Goal: Task Accomplishment & Management: Use online tool/utility

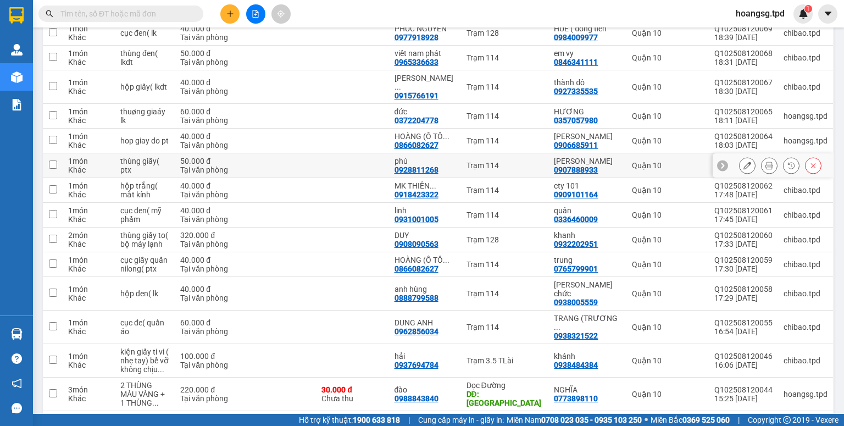
scroll to position [393, 0]
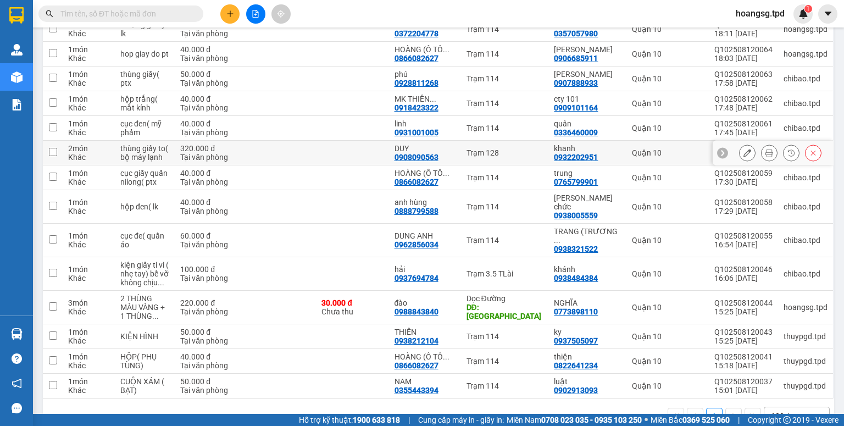
click at [53, 148] on input "checkbox" at bounding box center [53, 152] width 8 height 8
checkbox input "true"
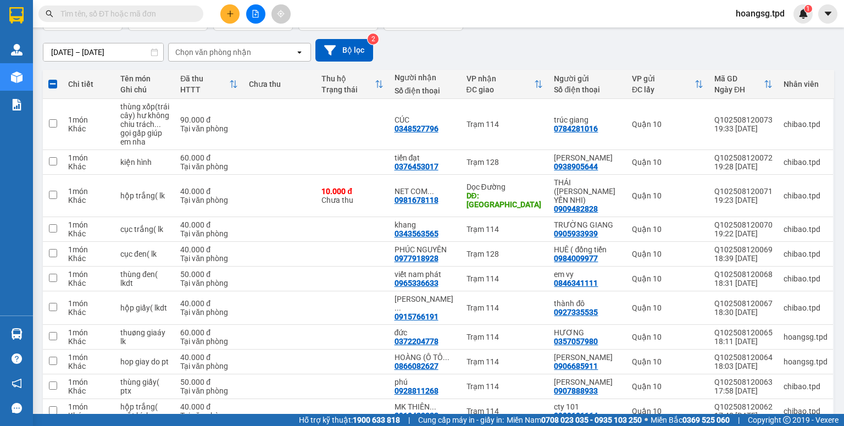
scroll to position [0, 0]
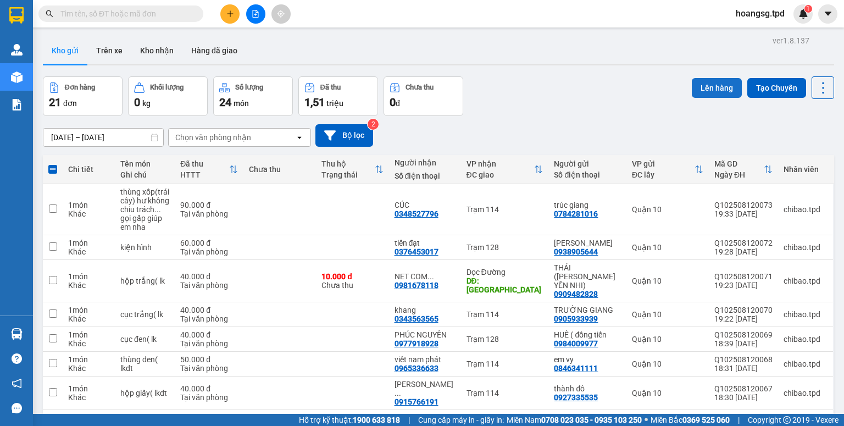
click at [693, 92] on button "Lên hàng" at bounding box center [717, 88] width 50 height 20
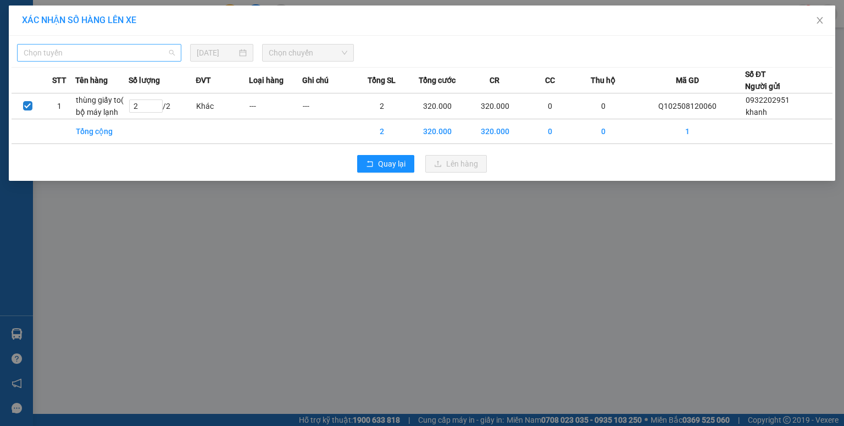
click at [107, 54] on span "Chọn tuyến" at bounding box center [99, 52] width 151 height 16
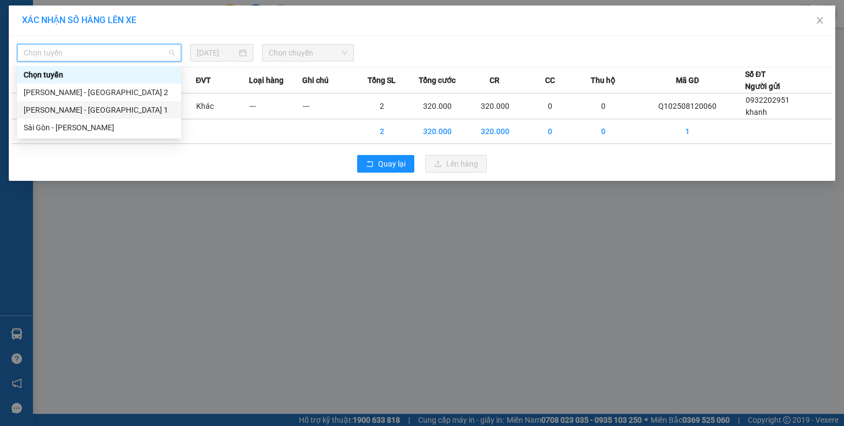
click at [73, 123] on div "Sài Gòn - [PERSON_NAME]" at bounding box center [99, 127] width 151 height 12
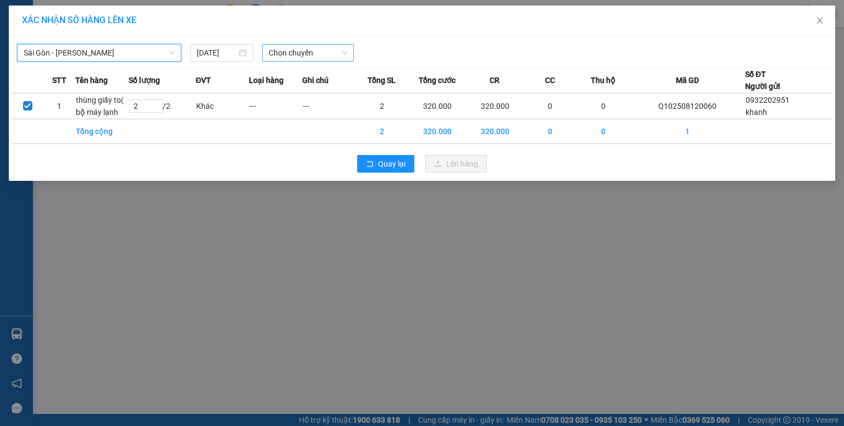
drag, startPoint x: 283, startPoint y: 54, endPoint x: 283, endPoint y: 45, distance: 9.3
click at [283, 54] on span "Chọn chuyến" at bounding box center [308, 52] width 79 height 16
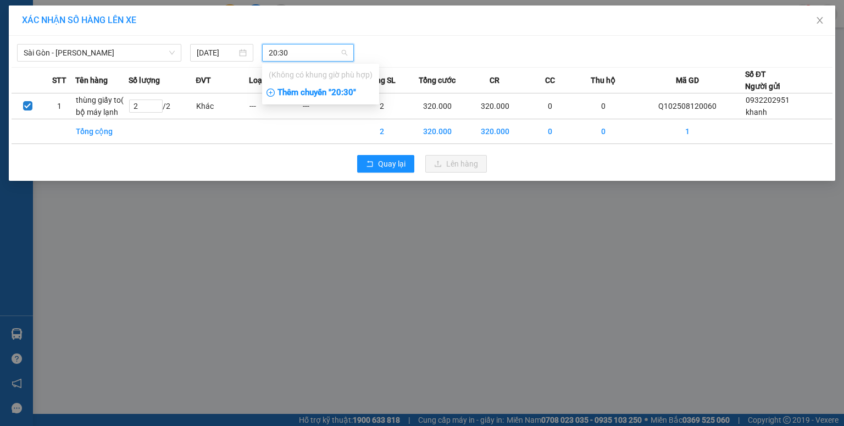
type input "20:30"
drag, startPoint x: 327, startPoint y: 94, endPoint x: 333, endPoint y: 91, distance: 6.4
click at [329, 94] on div "Thêm chuyến " 20:30 "" at bounding box center [320, 93] width 117 height 19
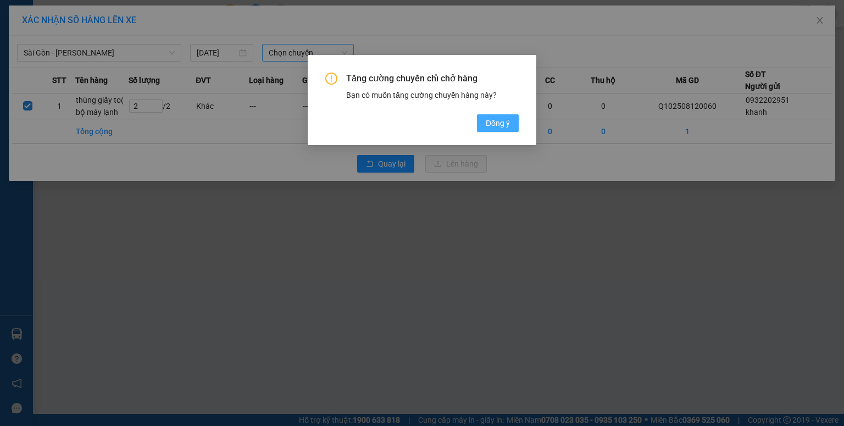
click at [485, 121] on button "Đồng ý" at bounding box center [498, 123] width 42 height 18
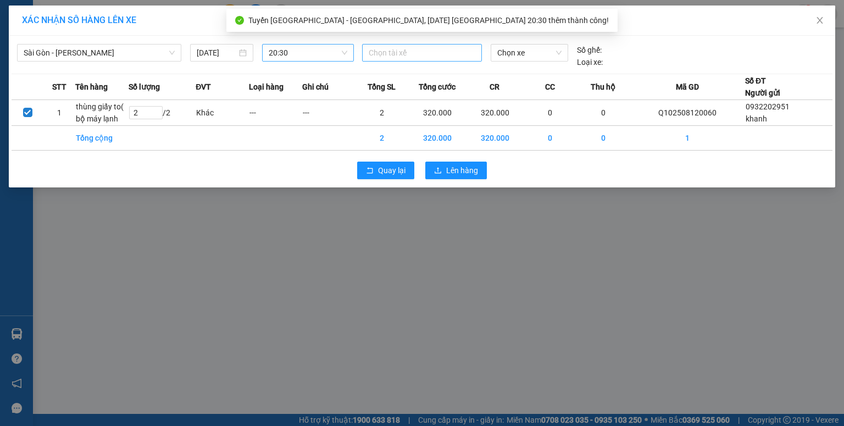
click at [391, 57] on div at bounding box center [422, 52] width 114 height 13
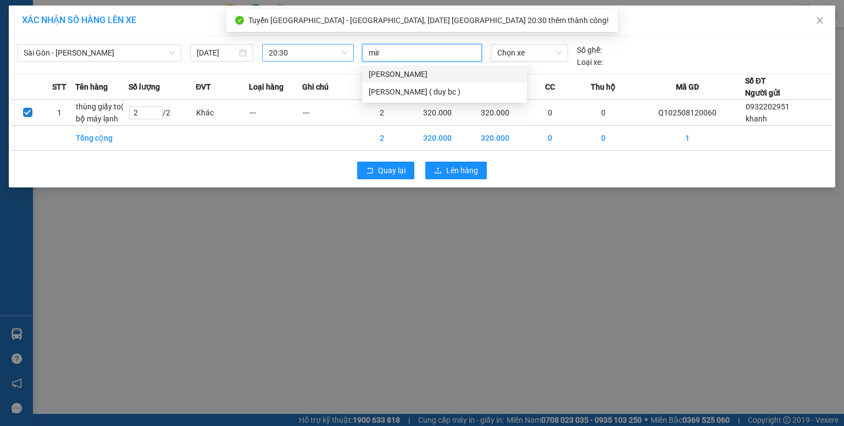
type input "minh"
click at [393, 73] on div "[PERSON_NAME]" at bounding box center [445, 74] width 152 height 12
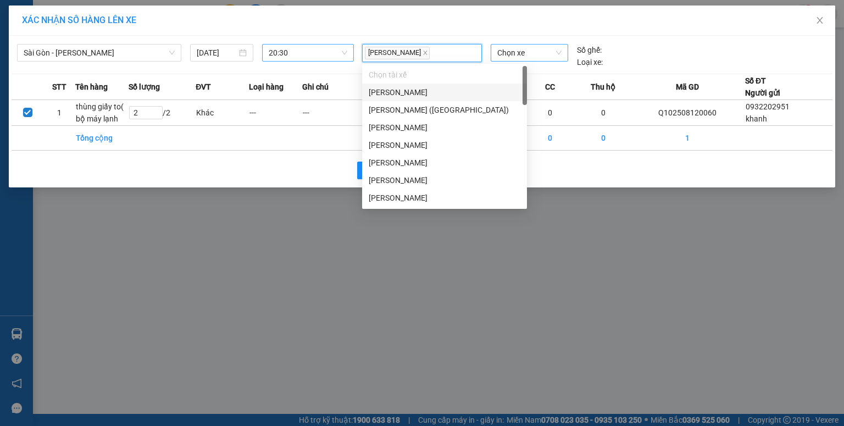
click at [522, 57] on span "Chọn xe" at bounding box center [529, 52] width 64 height 16
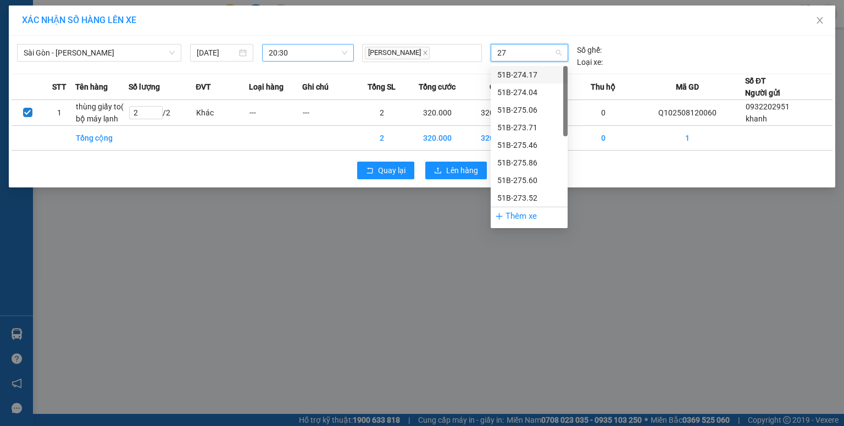
type input "274"
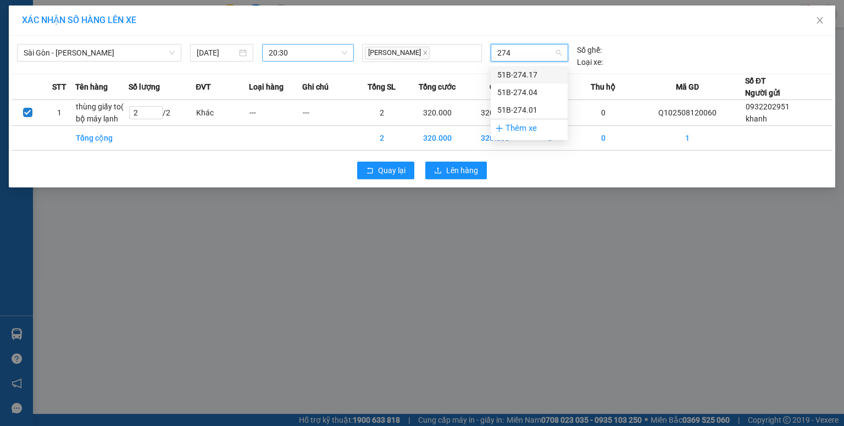
click at [532, 88] on div "51B-274.04" at bounding box center [529, 92] width 64 height 12
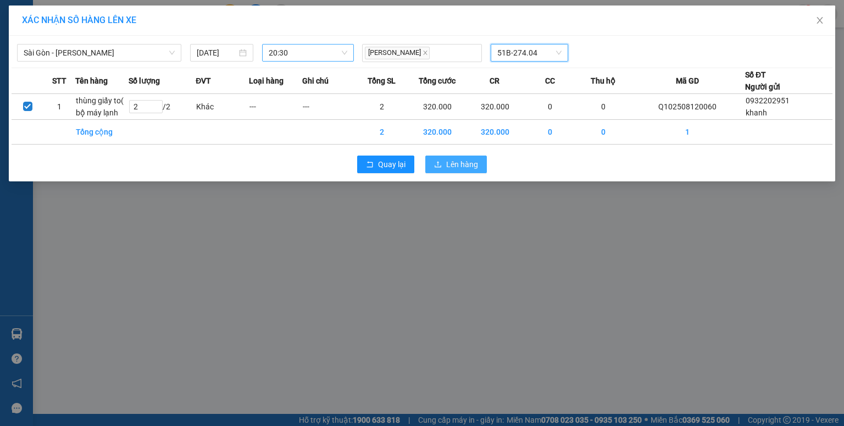
click at [459, 163] on span "Lên hàng" at bounding box center [462, 164] width 32 height 12
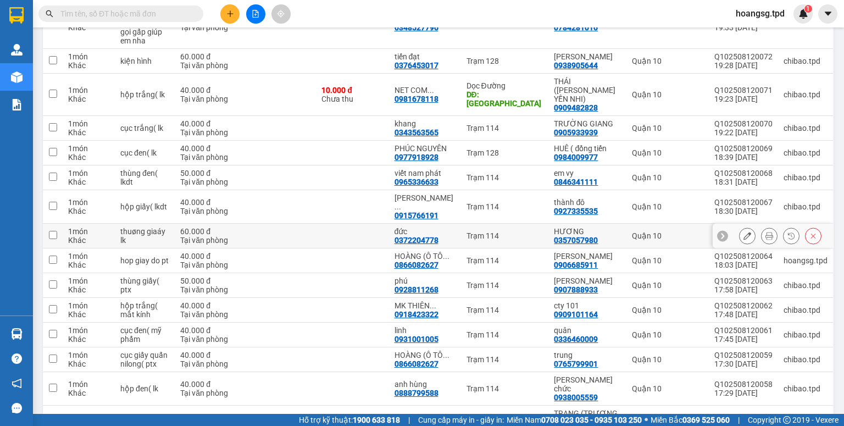
scroll to position [393, 0]
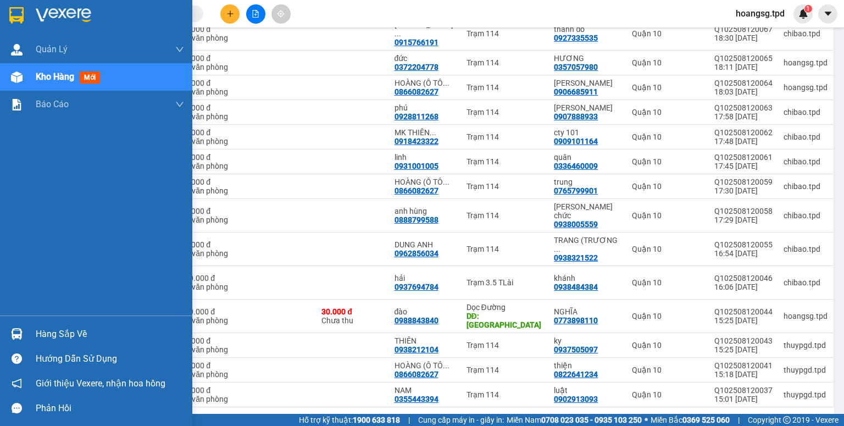
click at [54, 332] on div "Hàng sắp về" at bounding box center [110, 334] width 148 height 16
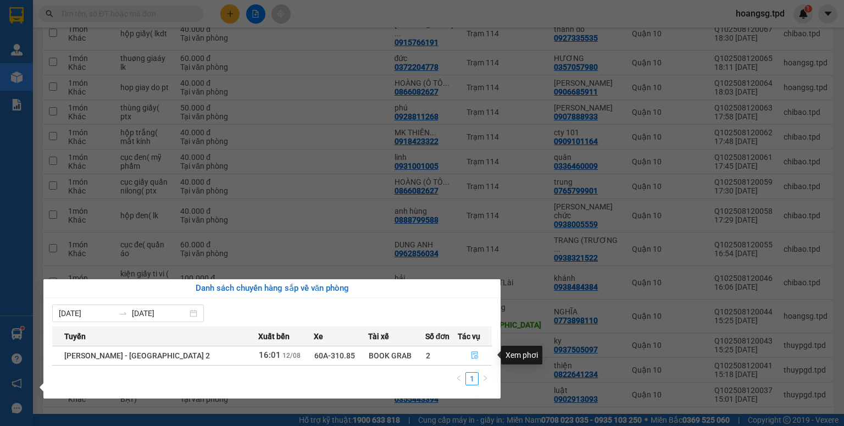
click at [471, 358] on icon "file-done" at bounding box center [474, 356] width 7 height 8
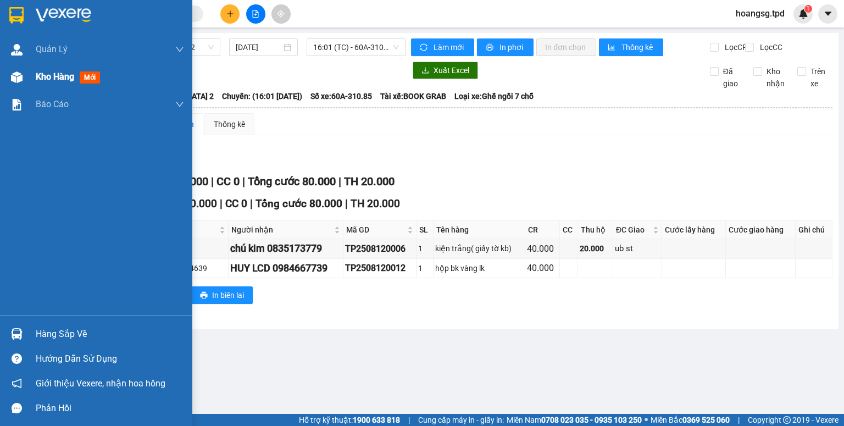
drag, startPoint x: 80, startPoint y: 81, endPoint x: 86, endPoint y: 75, distance: 8.6
click at [83, 81] on div "Kho hàng mới" at bounding box center [70, 77] width 69 height 14
click at [85, 68] on div "Kho hàng mới" at bounding box center [110, 76] width 148 height 27
click at [86, 75] on span "mới" at bounding box center [90, 77] width 20 height 12
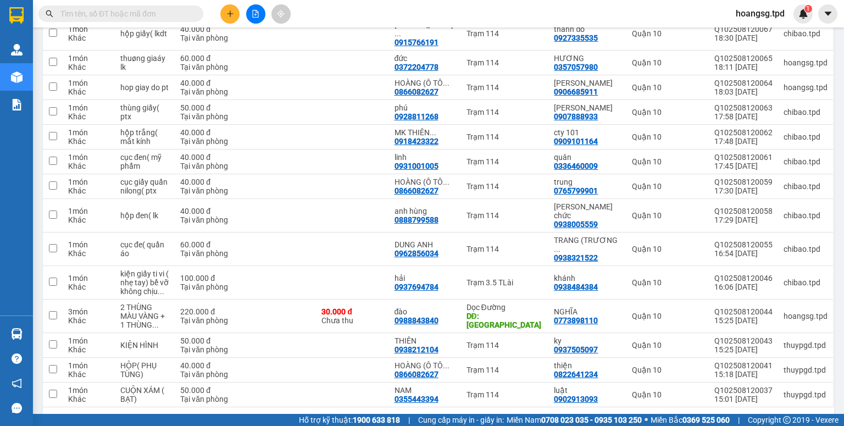
scroll to position [173, 0]
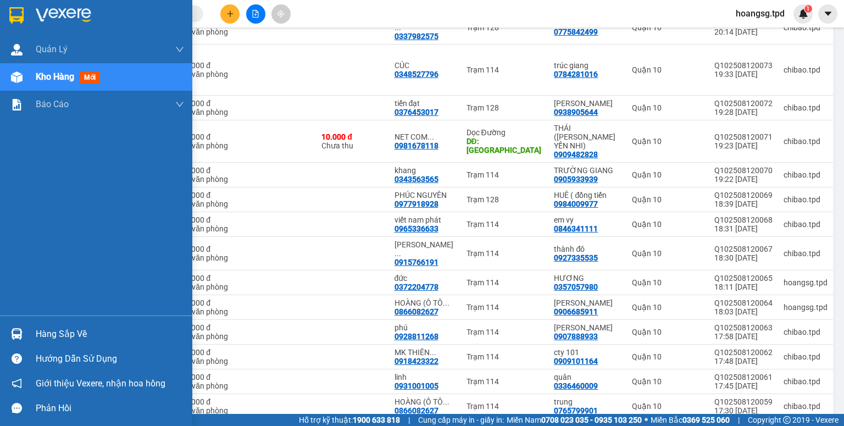
drag, startPoint x: 57, startPoint y: 336, endPoint x: 13, endPoint y: 255, distance: 91.5
click at [57, 335] on div "Hàng sắp về" at bounding box center [110, 334] width 148 height 16
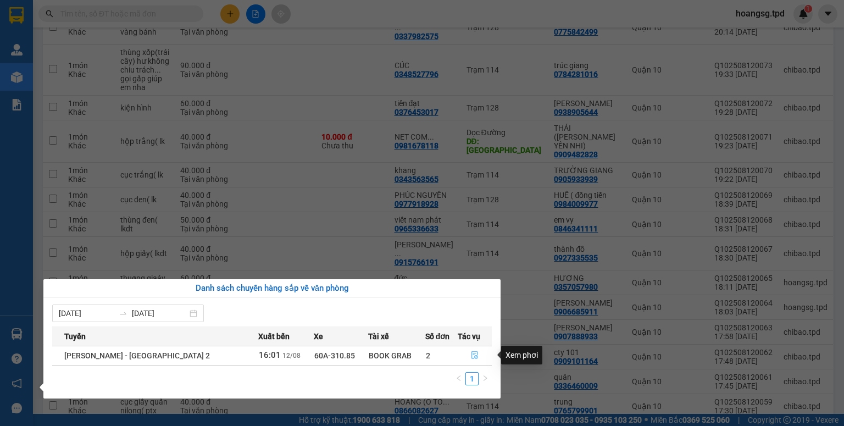
click at [465, 354] on button "button" at bounding box center [474, 356] width 33 height 18
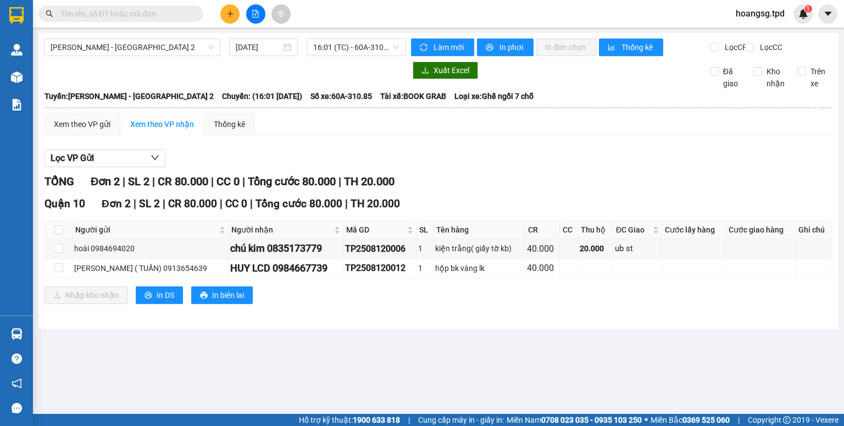
click at [231, 16] on icon "plus" at bounding box center [230, 14] width 8 height 8
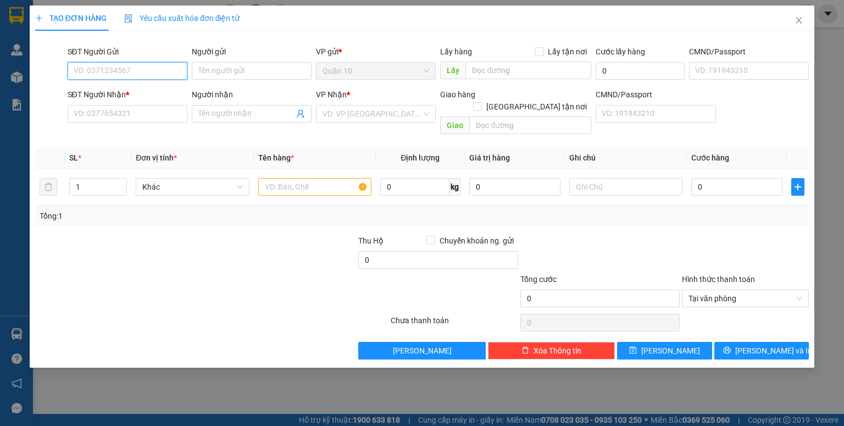
click at [146, 69] on input "SĐT Người Gửi" at bounding box center [128, 71] width 120 height 18
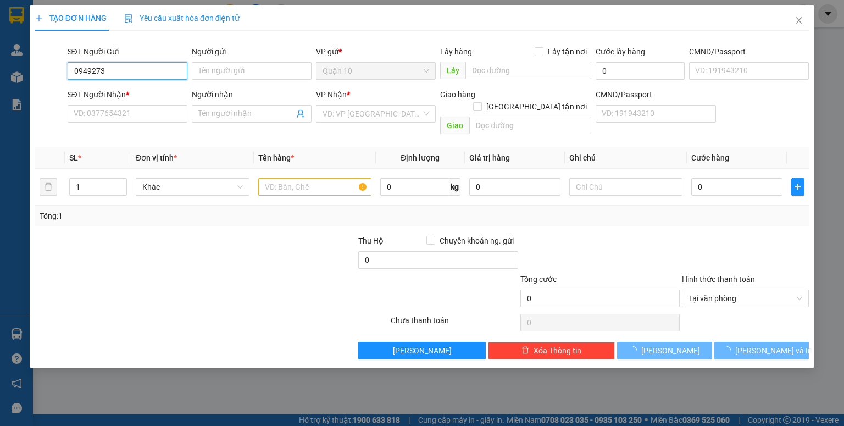
click at [169, 69] on input "0949273" at bounding box center [128, 71] width 120 height 18
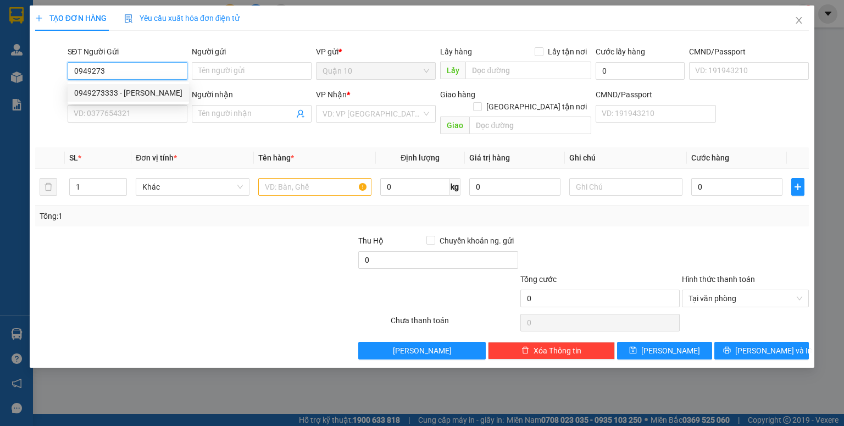
click at [149, 87] on div "0949273333 - NGÔ QUỐC HUẤN" at bounding box center [128, 93] width 108 height 12
type input "0949273333"
type input "NGÔ QUỐC HUẤN"
type input "131198803"
type input "0372204778"
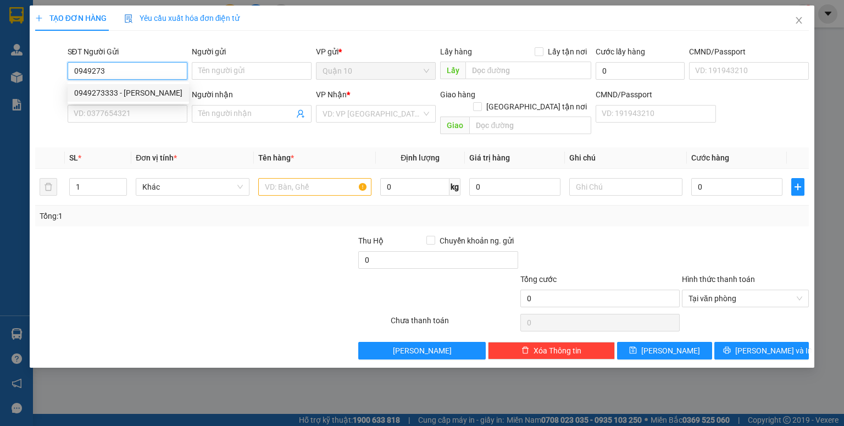
type input "đức"
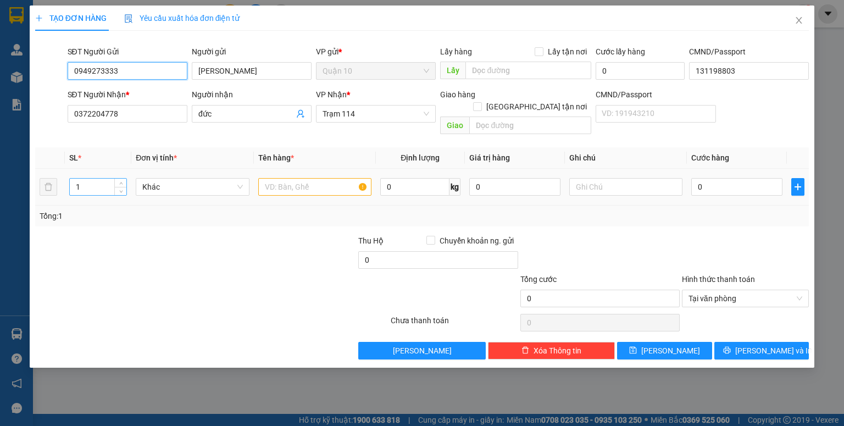
type input "0949273333"
click at [102, 179] on input "1" at bounding box center [98, 187] width 57 height 16
type input "2"
click at [283, 178] on input "text" at bounding box center [314, 187] width 113 height 18
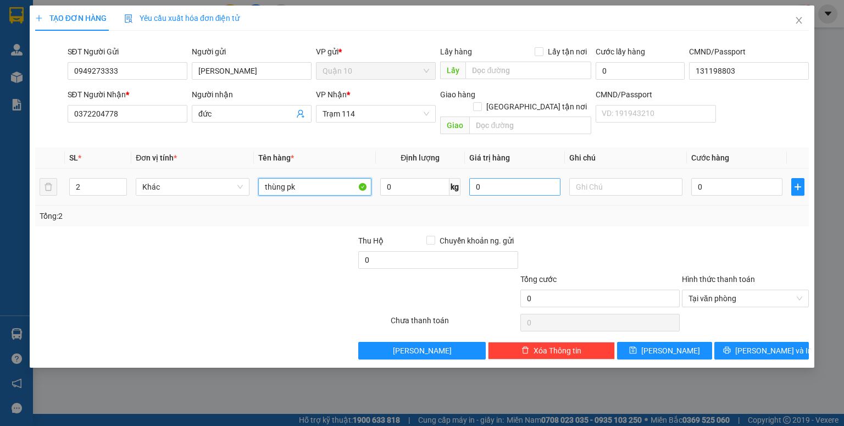
type input "thùng pk"
click at [470, 178] on input "0" at bounding box center [514, 187] width 91 height 18
type input "2.000.000"
click at [637, 235] on div at bounding box center [600, 254] width 162 height 38
click at [698, 181] on input "0" at bounding box center [736, 187] width 91 height 18
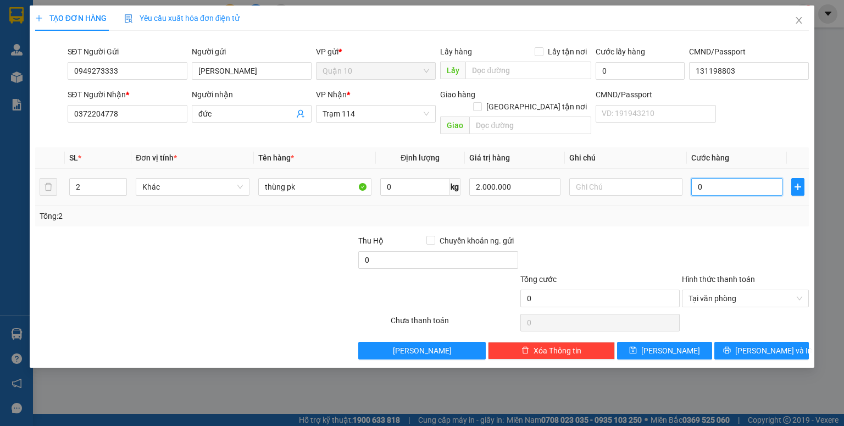
type input "1"
type input "14"
type input "140"
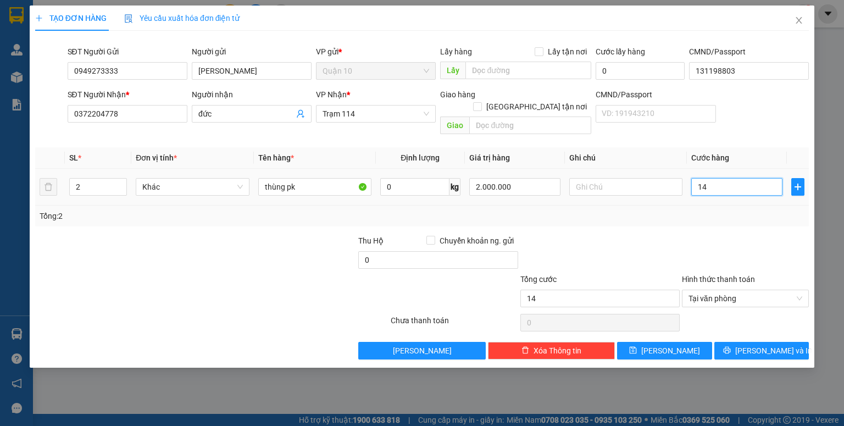
type input "140"
type input "140.000"
click at [719, 235] on div at bounding box center [745, 254] width 129 height 38
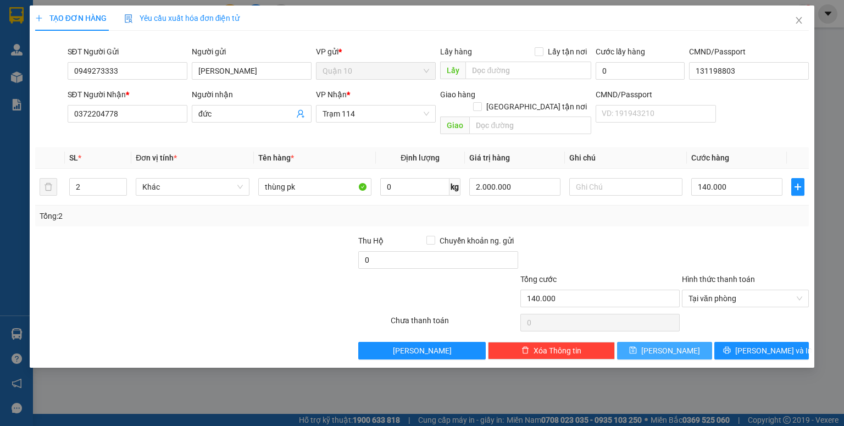
click at [674, 344] on span "Lưu" at bounding box center [670, 350] width 59 height 12
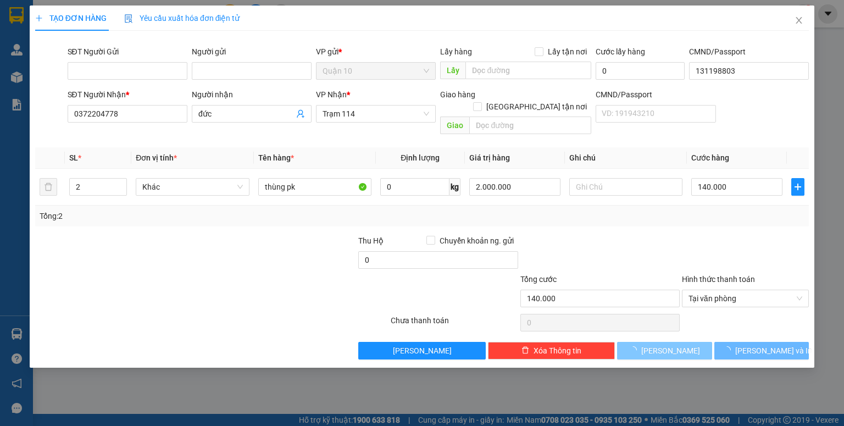
type input "1"
type input "0"
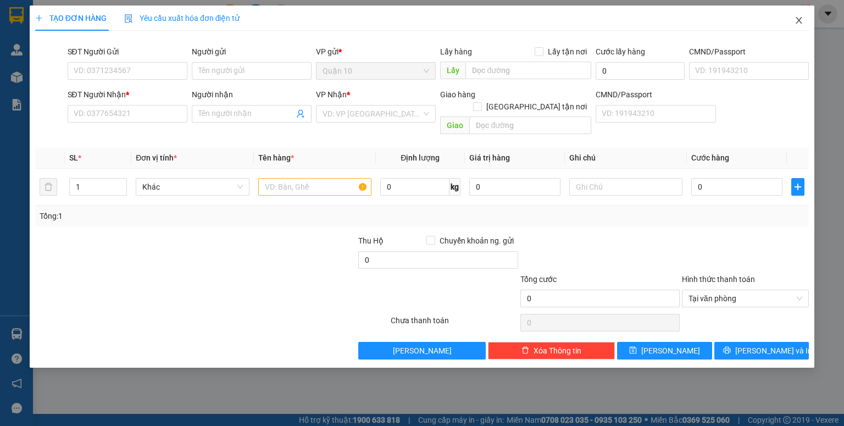
click at [796, 26] on span "Close" at bounding box center [798, 20] width 31 height 31
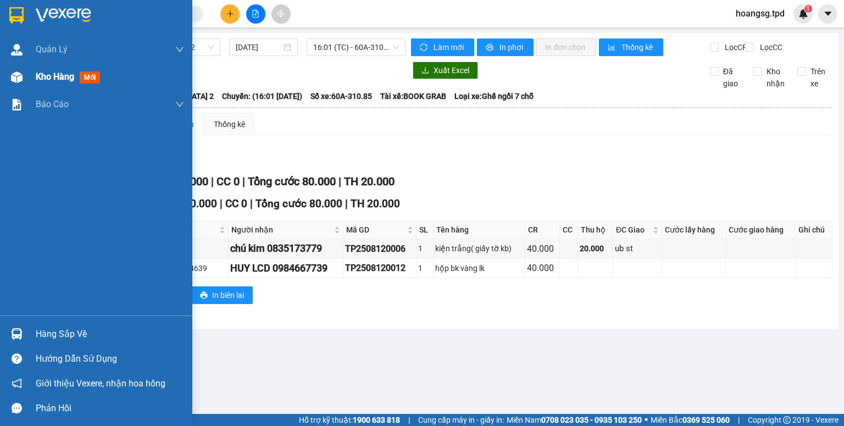
click at [86, 80] on span "mới" at bounding box center [90, 77] width 20 height 12
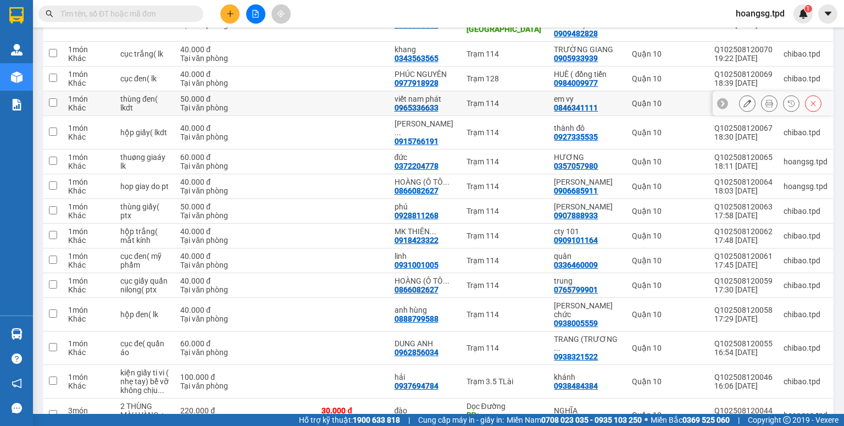
scroll to position [352, 0]
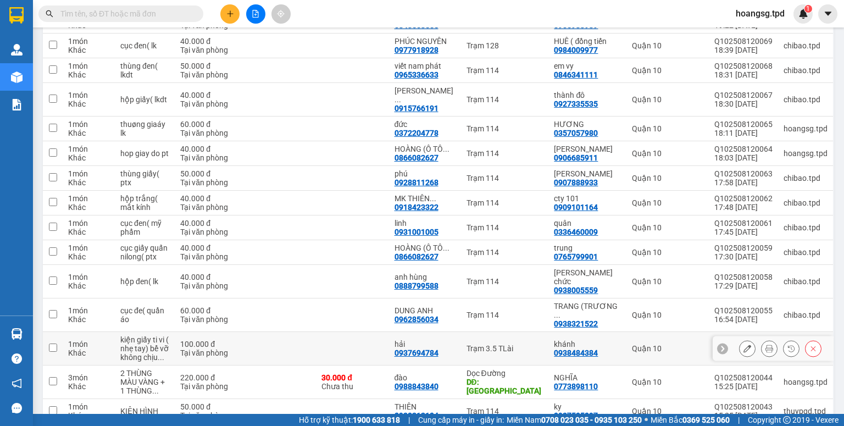
click at [49, 343] on input "checkbox" at bounding box center [53, 347] width 8 height 8
checkbox input "true"
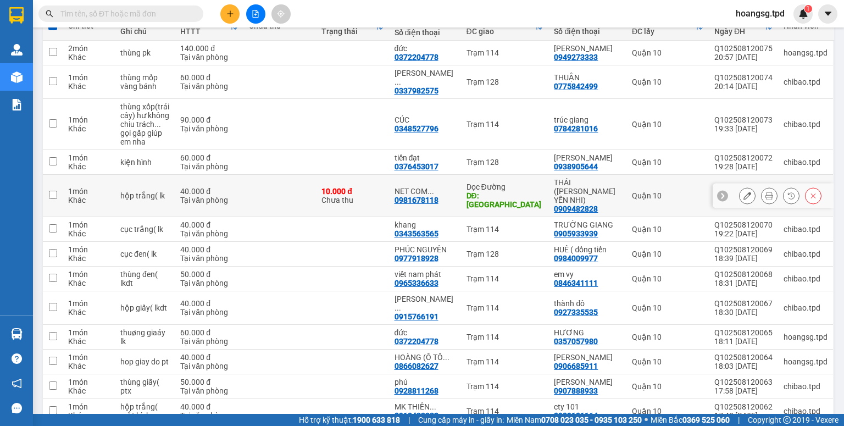
scroll to position [0, 0]
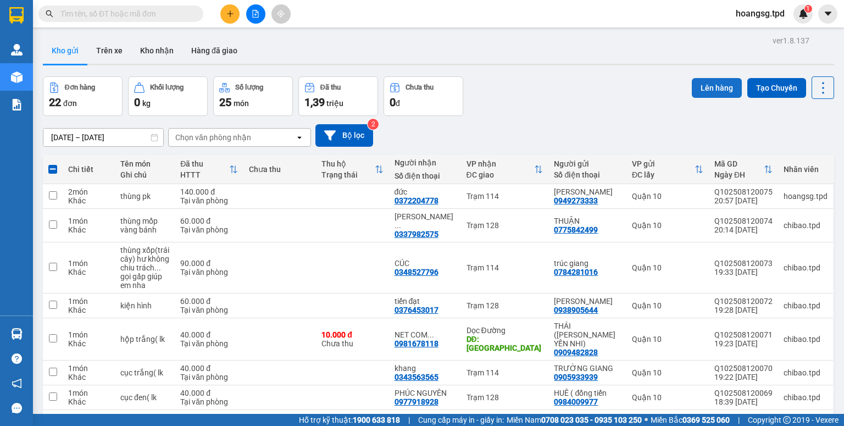
click at [708, 90] on button "Lên hàng" at bounding box center [717, 88] width 50 height 20
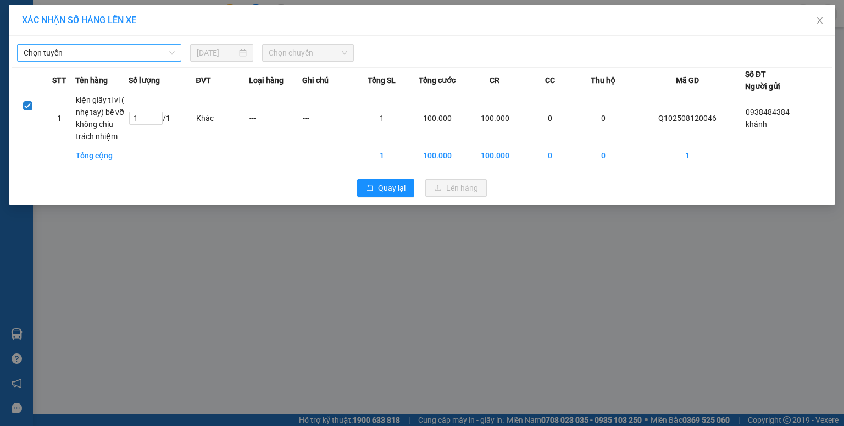
click at [131, 58] on span "Chọn tuyến" at bounding box center [99, 52] width 151 height 16
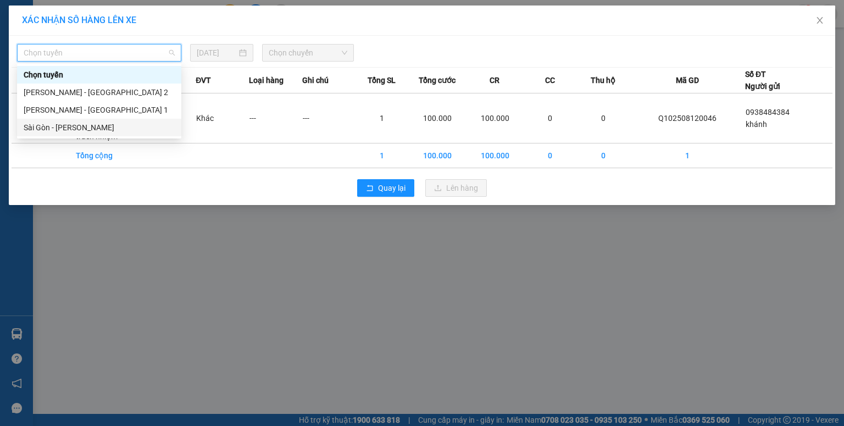
drag, startPoint x: 103, startPoint y: 125, endPoint x: 232, endPoint y: 62, distance: 143.5
click at [103, 126] on div "Sài Gòn - Phương Lâm" at bounding box center [99, 127] width 151 height 12
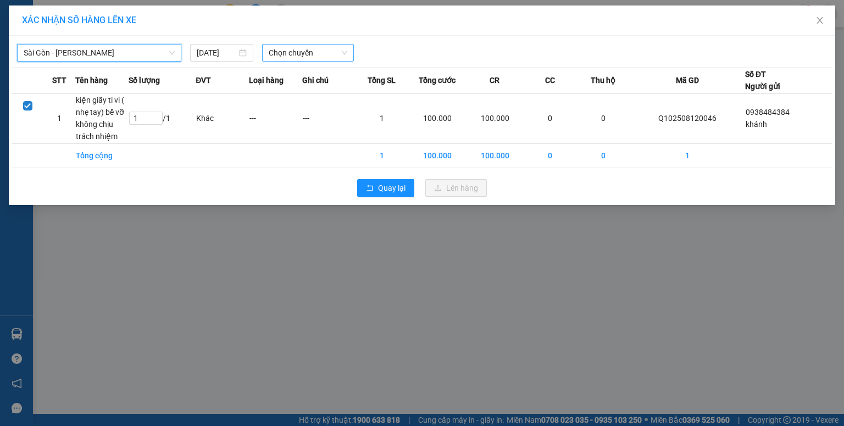
drag, startPoint x: 279, startPoint y: 55, endPoint x: 275, endPoint y: 51, distance: 6.2
click at [280, 55] on span "Chọn chuyến" at bounding box center [308, 52] width 79 height 16
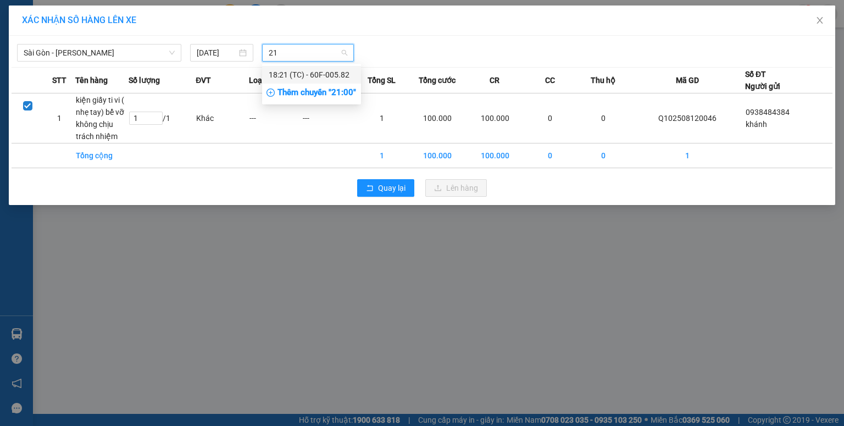
type input "21"
click at [300, 93] on div "Thêm chuyến " 21:00 "" at bounding box center [311, 93] width 99 height 19
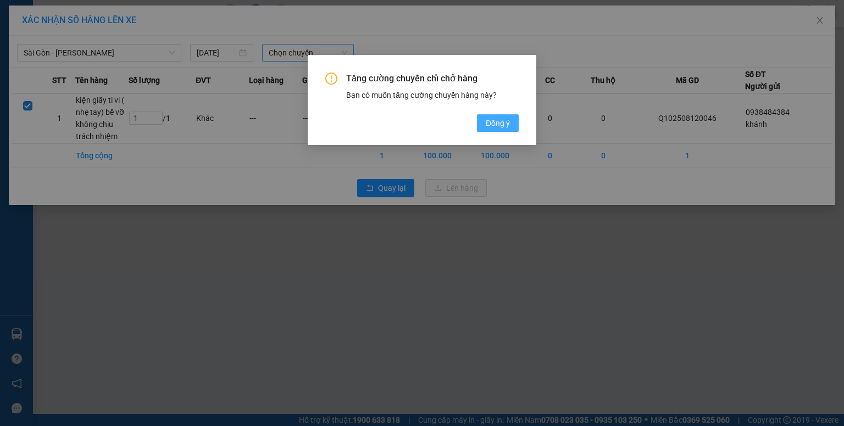
click at [486, 123] on span "Đồng ý" at bounding box center [498, 123] width 24 height 12
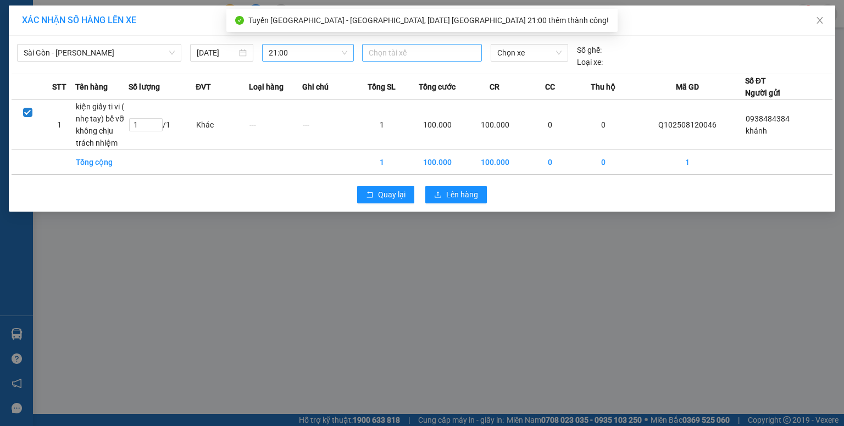
click at [382, 51] on div at bounding box center [422, 52] width 114 height 13
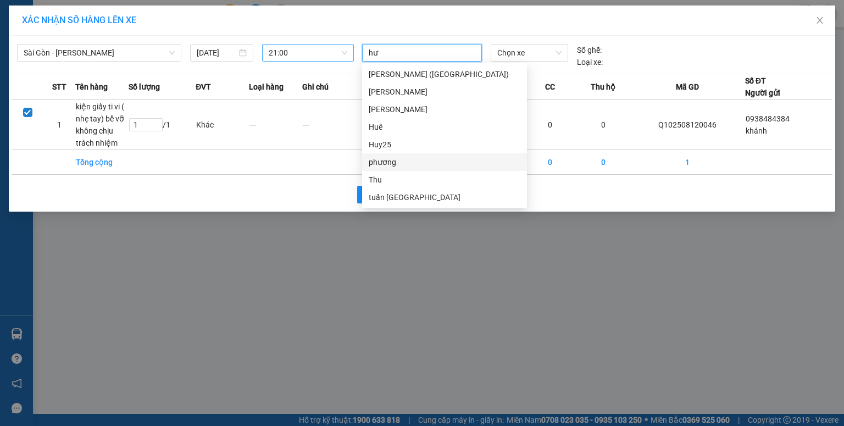
type input "hưn"
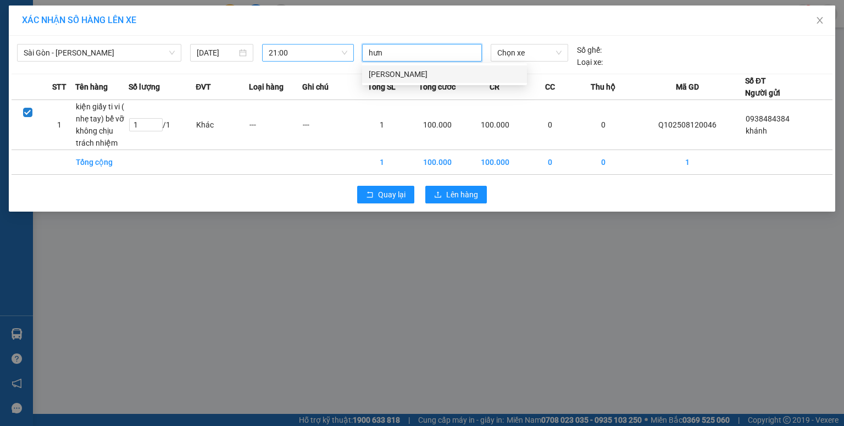
click at [423, 77] on div "Trọng Hưng" at bounding box center [445, 74] width 152 height 12
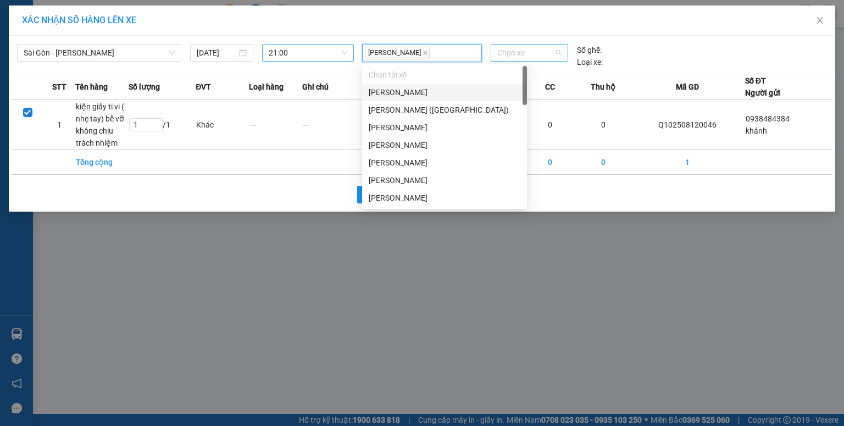
click at [515, 52] on span "Chọn xe" at bounding box center [529, 52] width 64 height 16
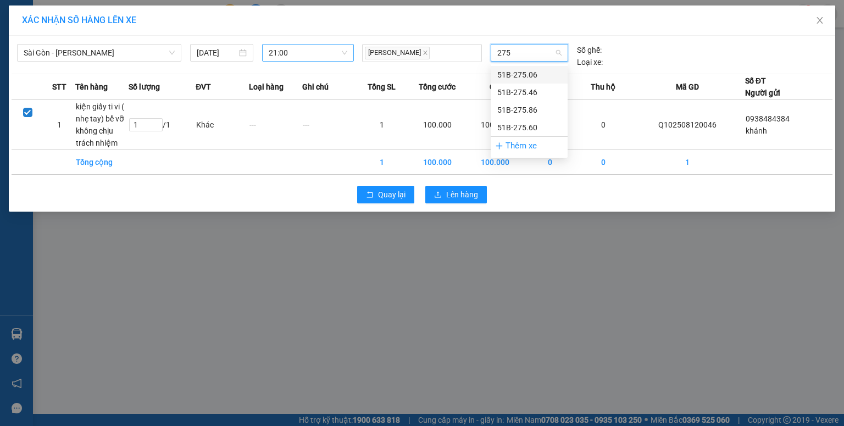
type input "2754"
click at [524, 73] on div "51B-275.46" at bounding box center [529, 75] width 64 height 12
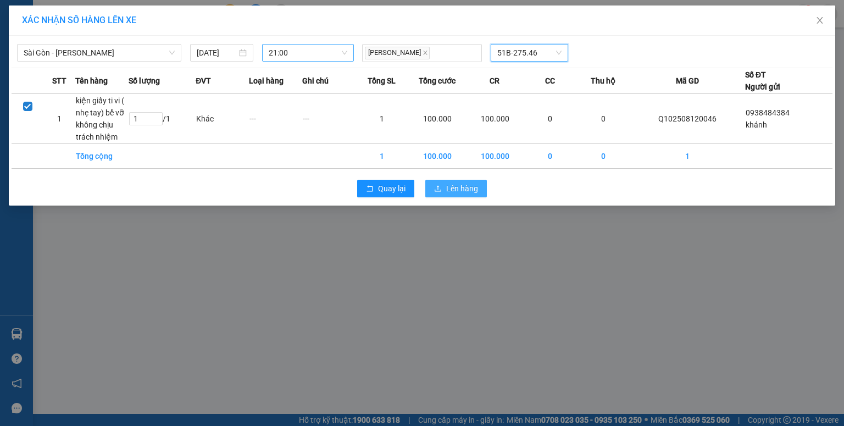
drag, startPoint x: 475, startPoint y: 187, endPoint x: 480, endPoint y: 180, distance: 8.7
click at [477, 186] on span "Lên hàng" at bounding box center [462, 188] width 32 height 12
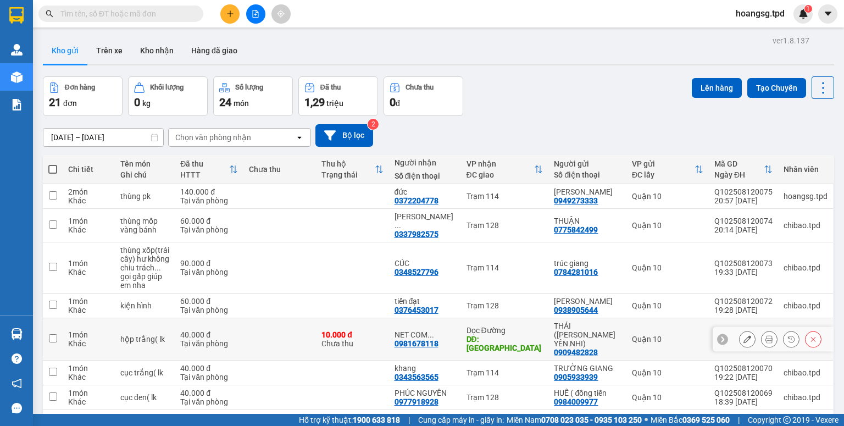
scroll to position [176, 0]
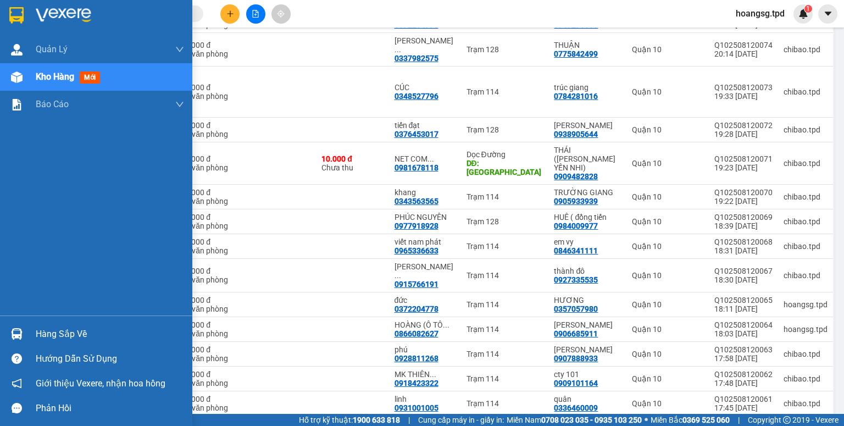
click at [47, 338] on div "Hàng sắp về" at bounding box center [110, 334] width 148 height 16
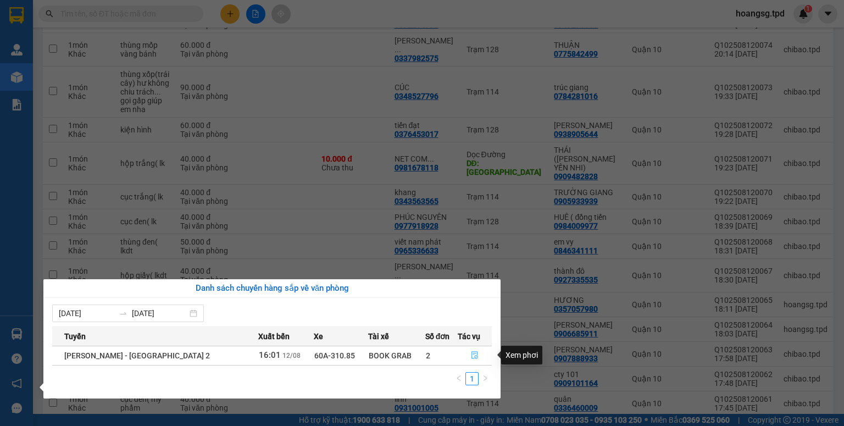
click at [466, 356] on button "button" at bounding box center [474, 356] width 33 height 18
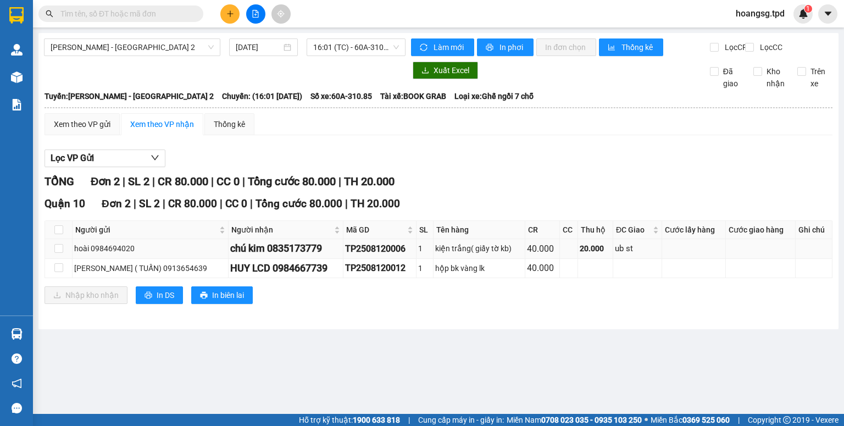
click at [60, 236] on label at bounding box center [58, 230] width 9 height 12
click at [60, 234] on input "checkbox" at bounding box center [58, 229] width 9 height 9
checkbox input "true"
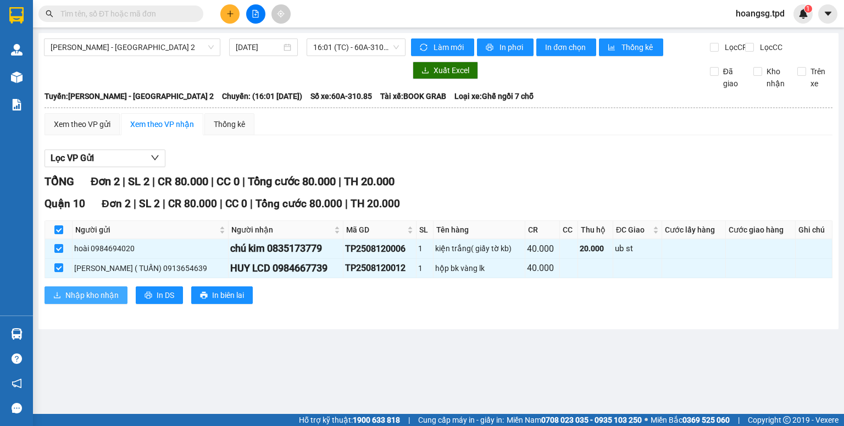
click at [64, 304] on button "Nhập kho nhận" at bounding box center [85, 295] width 83 height 18
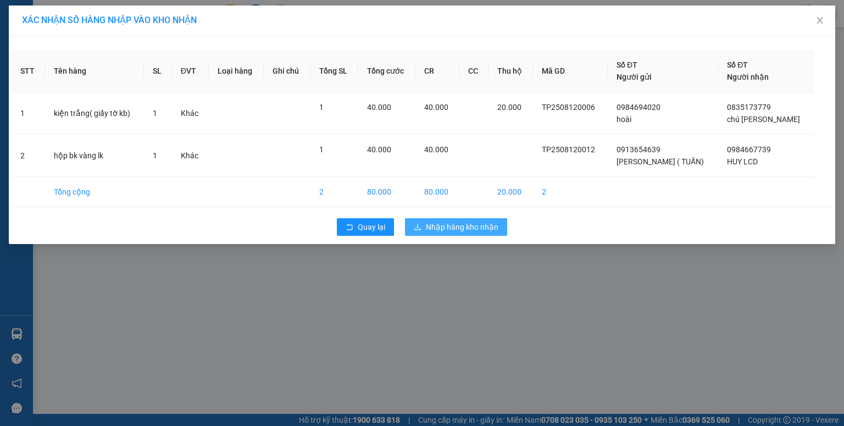
click at [435, 224] on span "Nhập hàng kho nhận" at bounding box center [462, 227] width 73 height 12
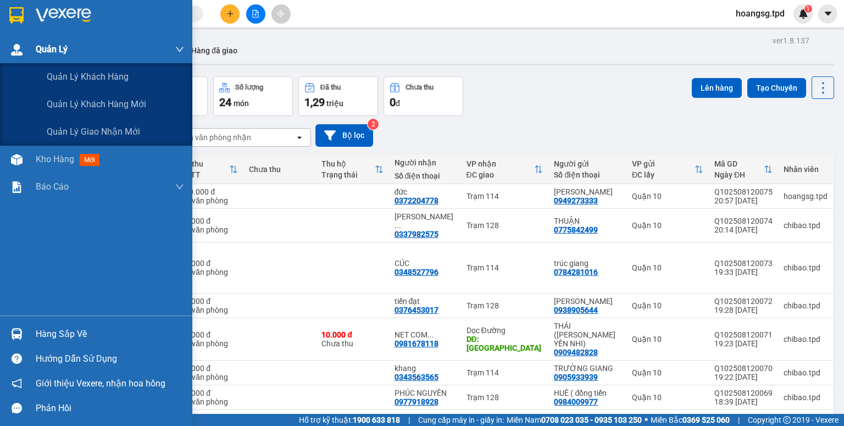
click at [42, 51] on span "Quản Lý" at bounding box center [52, 49] width 32 height 14
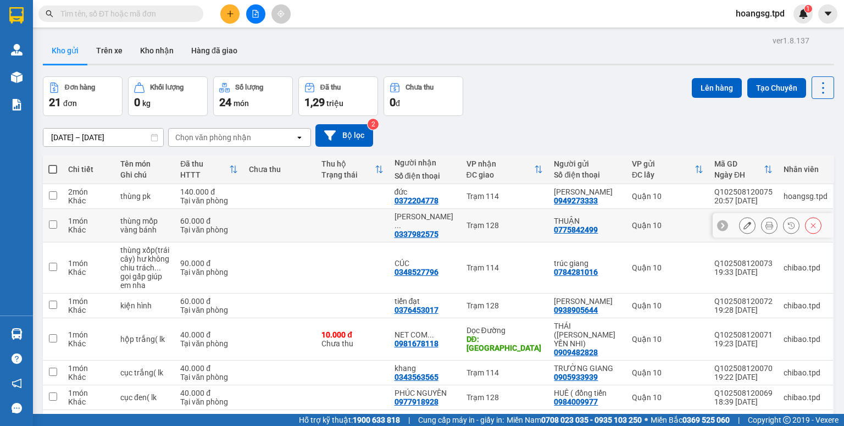
click at [54, 229] on input "checkbox" at bounding box center [53, 224] width 8 height 8
checkbox input "true"
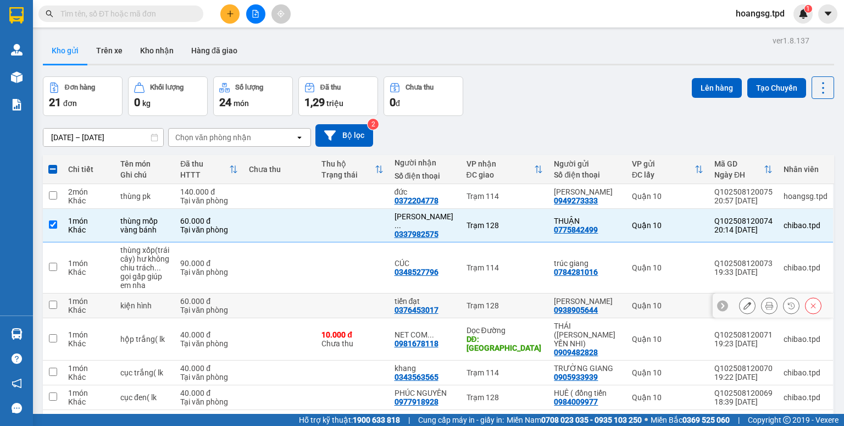
click at [53, 304] on input "checkbox" at bounding box center [53, 305] width 8 height 8
checkbox input "true"
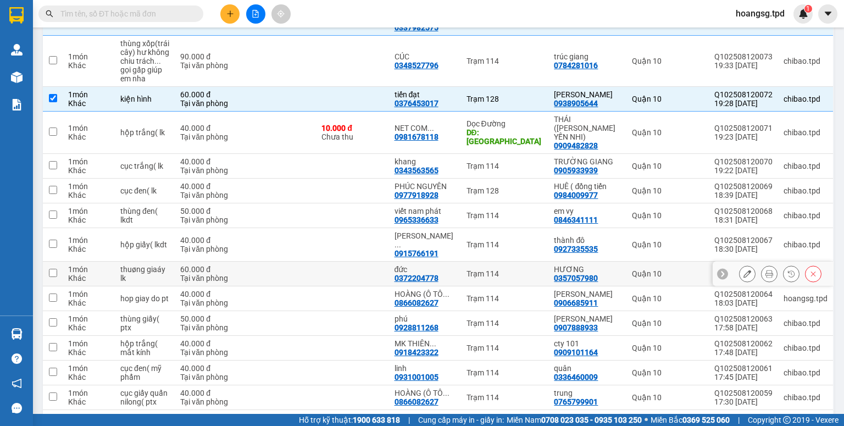
scroll to position [220, 0]
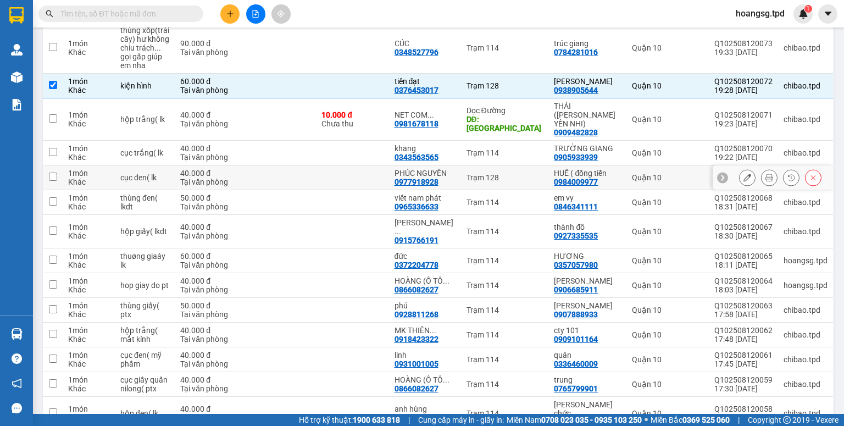
click at [58, 168] on td at bounding box center [53, 177] width 20 height 25
checkbox input "true"
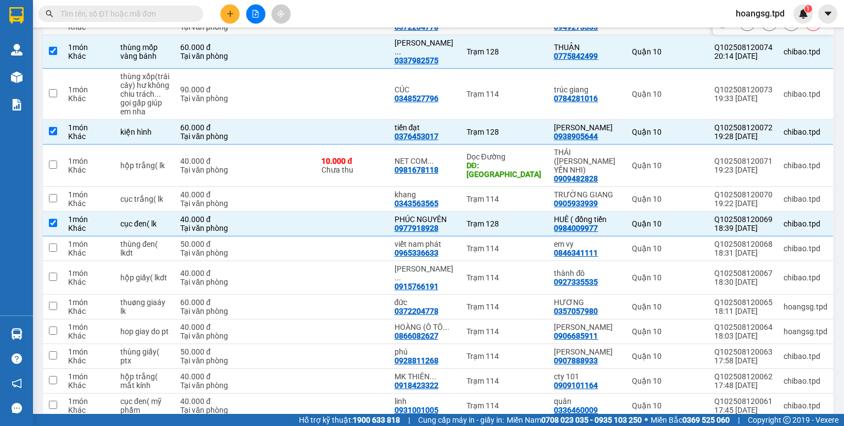
scroll to position [0, 0]
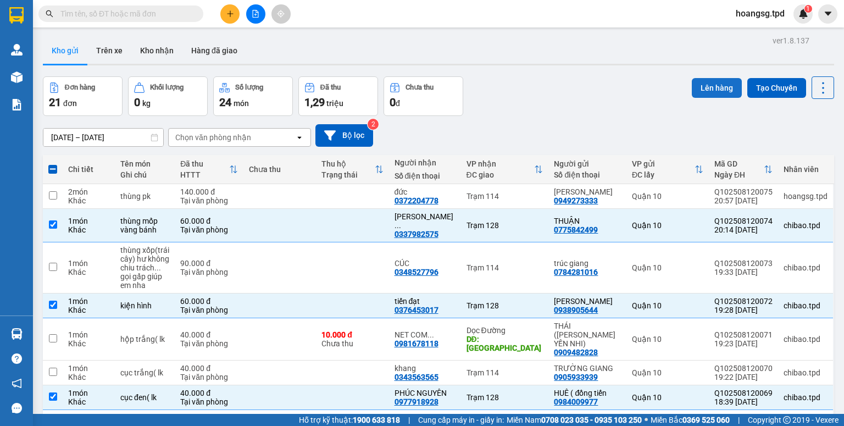
click at [712, 86] on button "Lên hàng" at bounding box center [717, 88] width 50 height 20
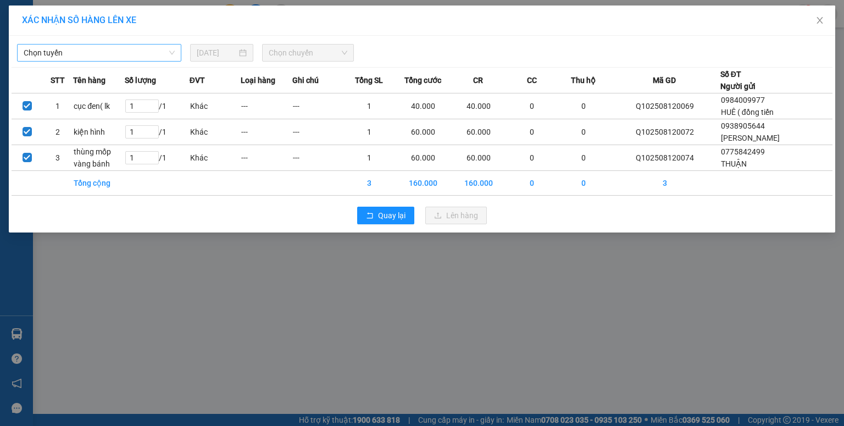
drag, startPoint x: 121, startPoint y: 55, endPoint x: 118, endPoint y: 60, distance: 5.7
click at [121, 57] on span "Chọn tuyến" at bounding box center [99, 52] width 151 height 16
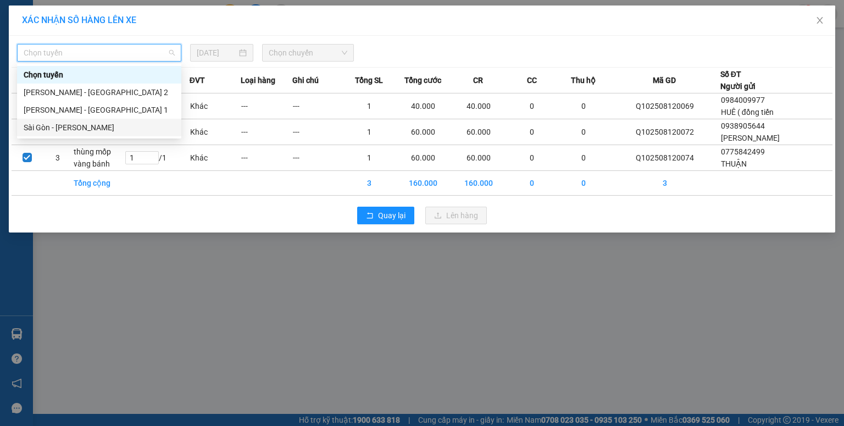
click at [82, 120] on div "Sài Gòn - Phương Lâm" at bounding box center [99, 128] width 164 height 18
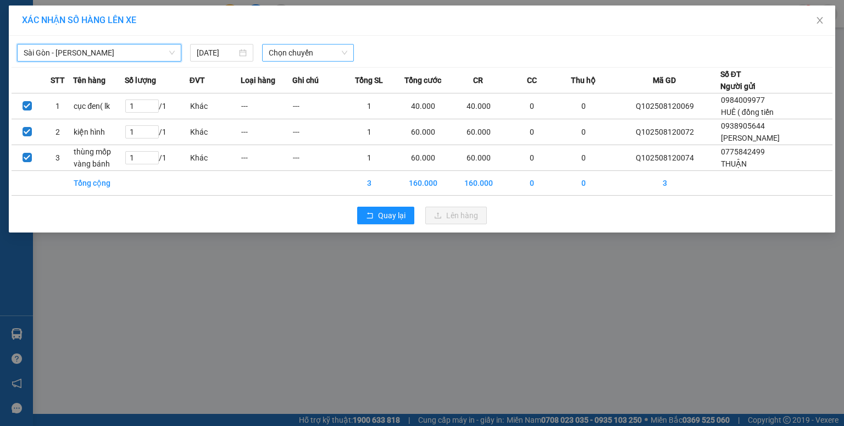
click at [274, 53] on span "Chọn chuyến" at bounding box center [308, 52] width 79 height 16
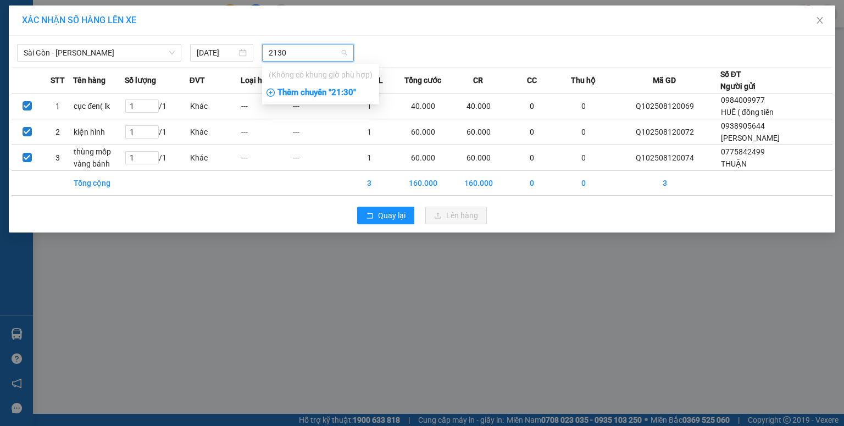
type input "2130"
click at [305, 96] on div "Thêm chuyến " 21:30 "" at bounding box center [320, 93] width 117 height 19
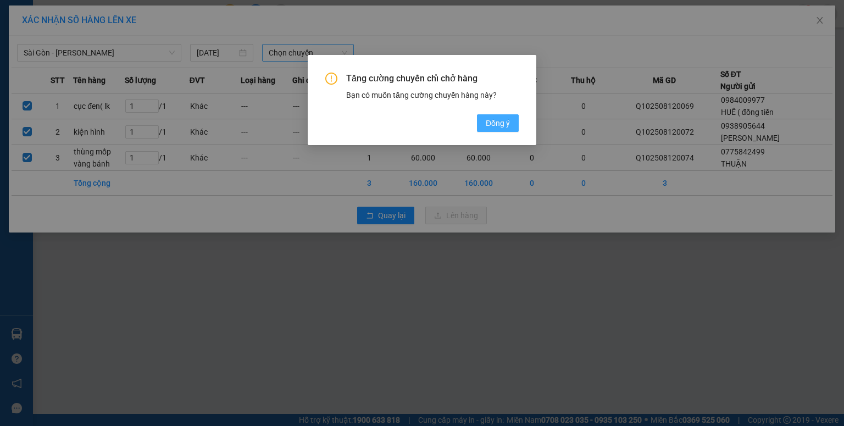
click at [489, 119] on span "Đồng ý" at bounding box center [498, 123] width 24 height 12
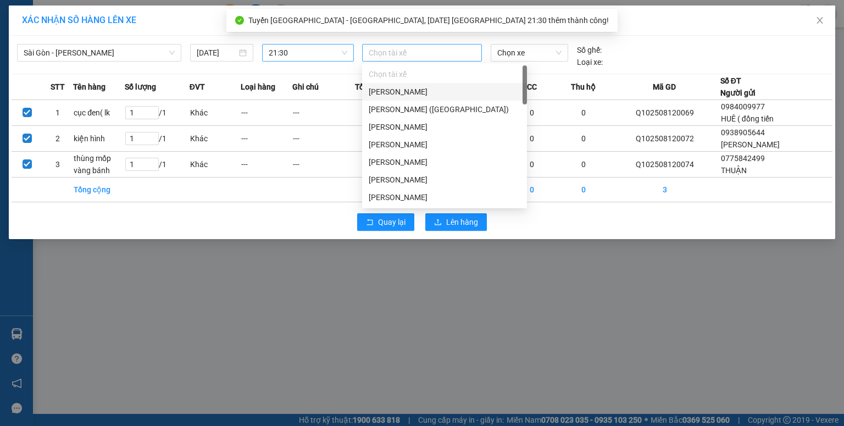
click at [409, 59] on div "Chọn tài xế" at bounding box center [422, 53] width 120 height 18
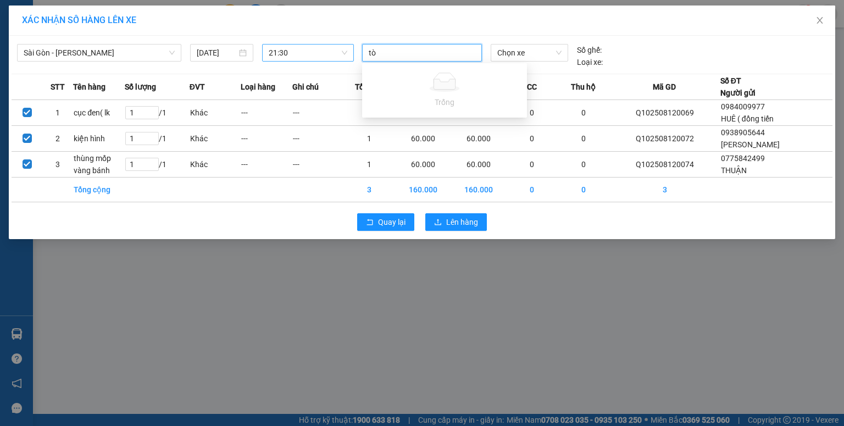
type input "t"
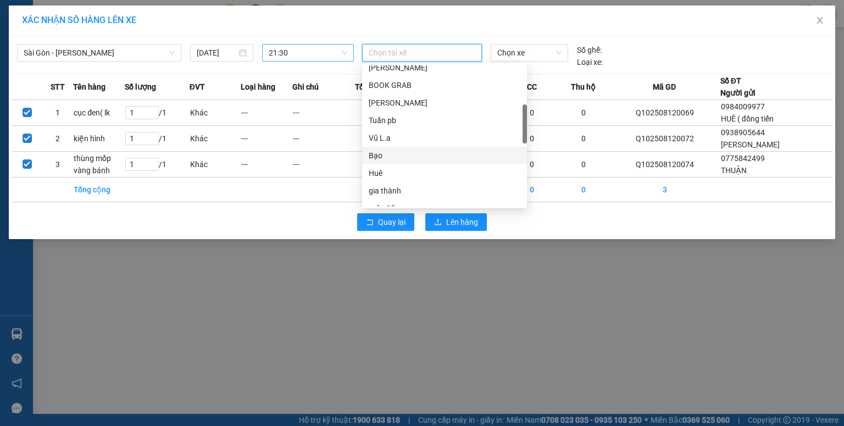
scroll to position [110, 0]
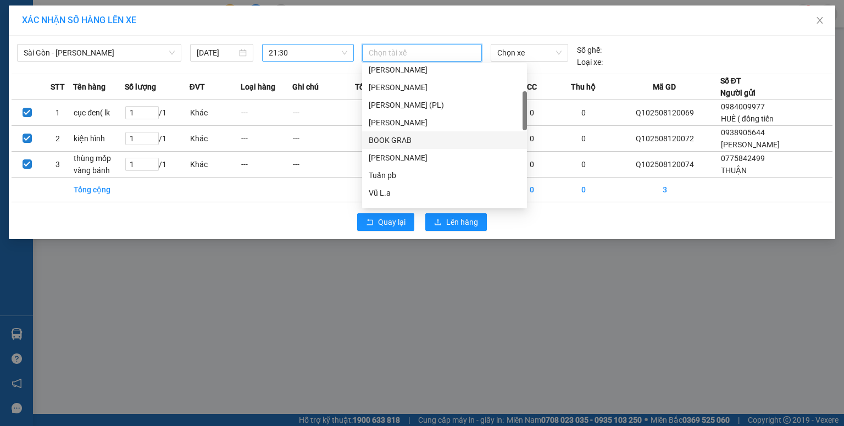
drag, startPoint x: 418, startPoint y: 146, endPoint x: 429, endPoint y: 132, distance: 17.6
click at [419, 144] on div "BOOK GRAB" at bounding box center [445, 140] width 152 height 12
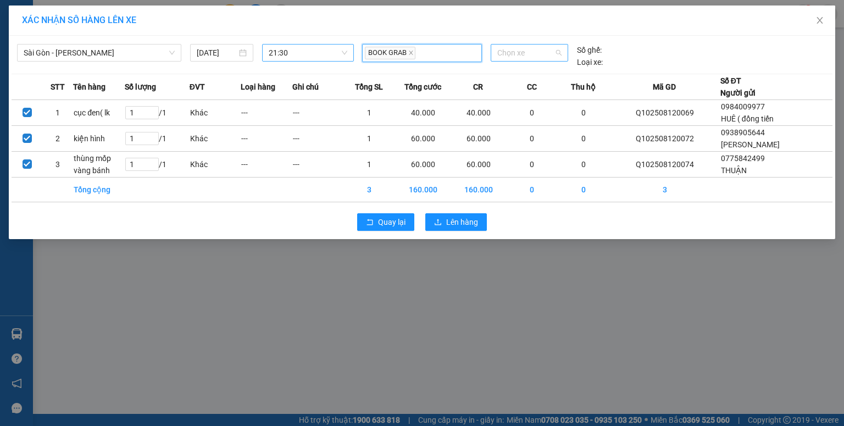
click at [520, 55] on span "Chọn xe" at bounding box center [529, 52] width 64 height 16
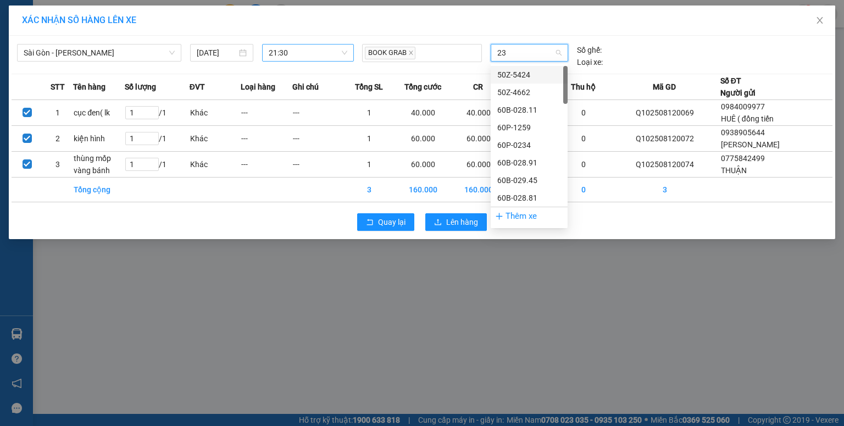
type input "230"
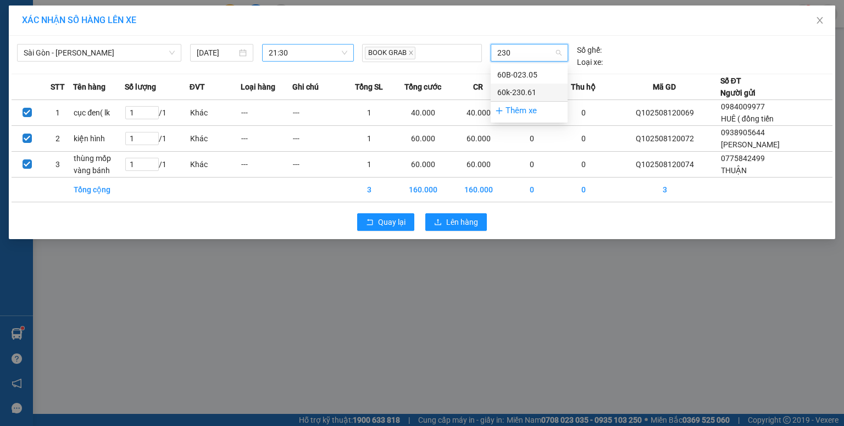
click at [517, 92] on div "60k-230.61" at bounding box center [529, 92] width 64 height 12
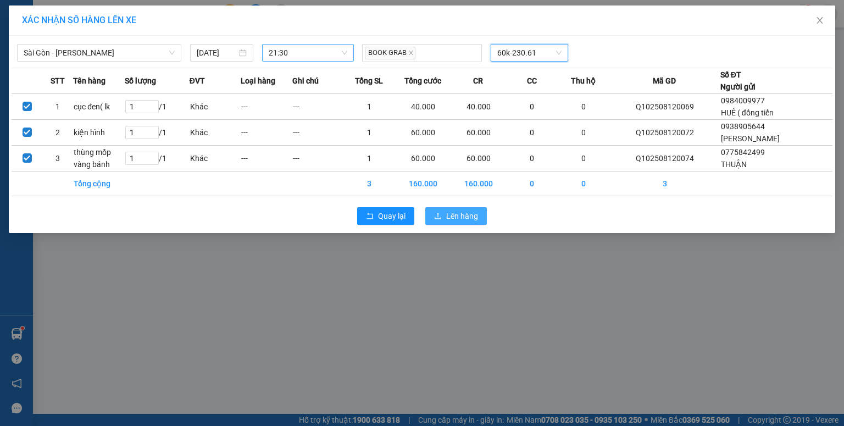
click at [475, 216] on span "Lên hàng" at bounding box center [462, 216] width 32 height 12
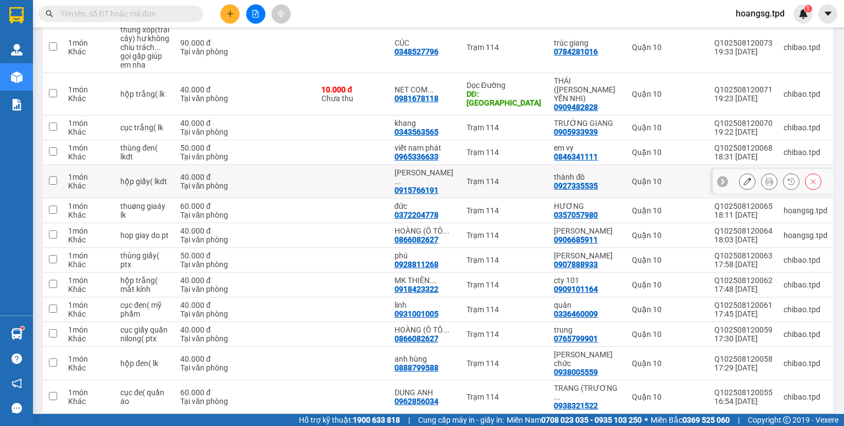
scroll to position [319, 0]
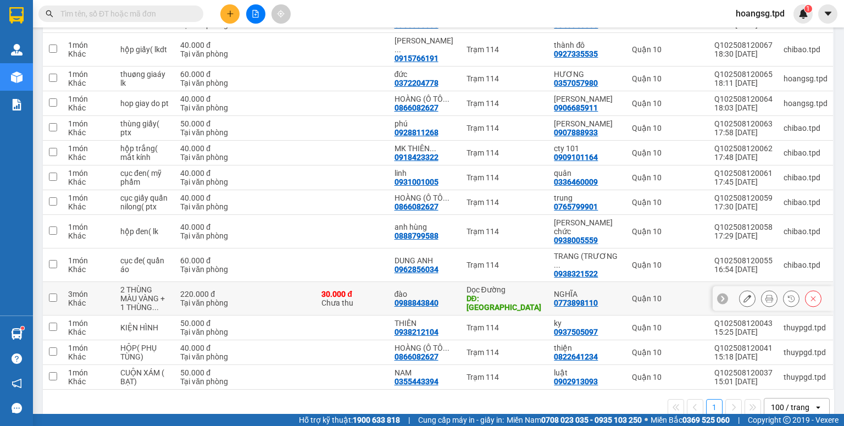
click at [51, 293] on input "checkbox" at bounding box center [53, 297] width 8 height 8
checkbox input "true"
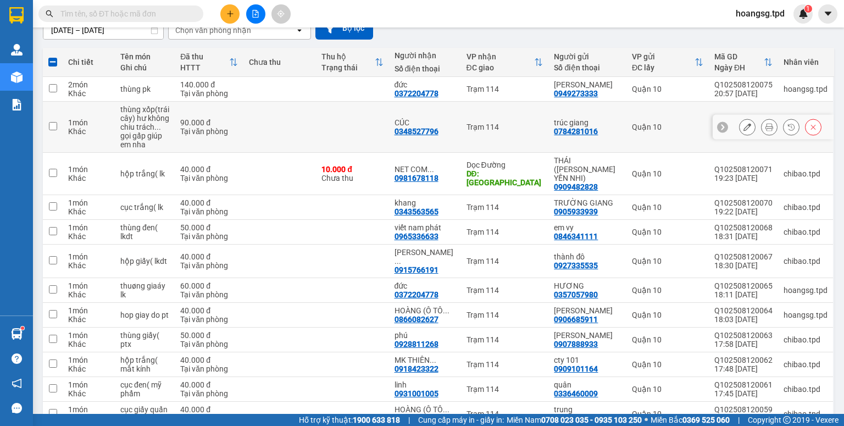
scroll to position [0, 0]
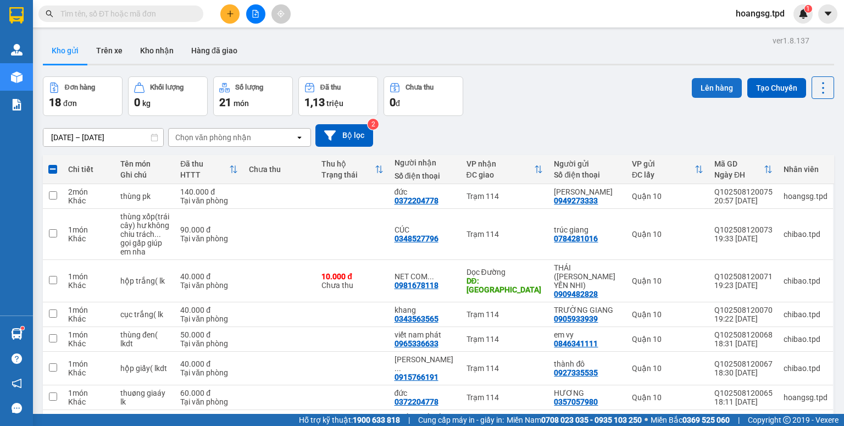
click at [720, 88] on button "Lên hàng" at bounding box center [717, 88] width 50 height 20
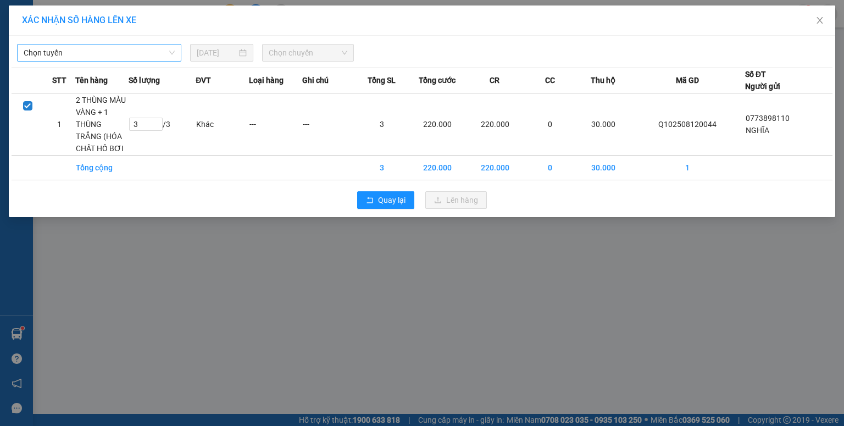
click at [127, 57] on span "Chọn tuyến" at bounding box center [99, 52] width 151 height 16
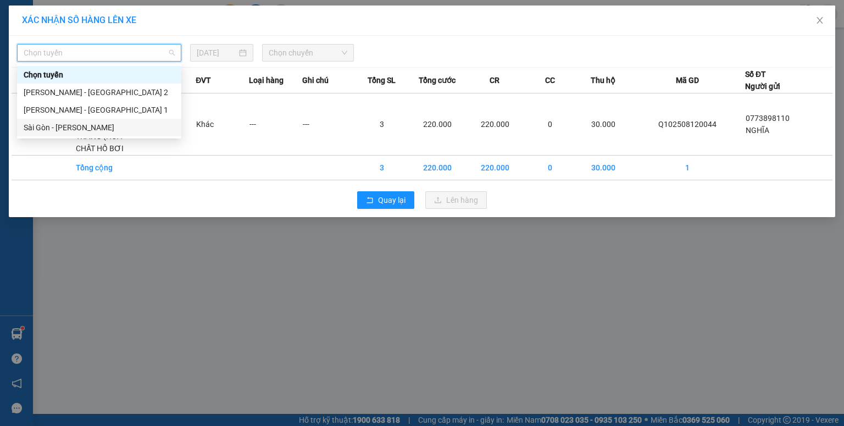
click at [81, 130] on div "Sài Gòn - Phương Lâm" at bounding box center [99, 127] width 151 height 12
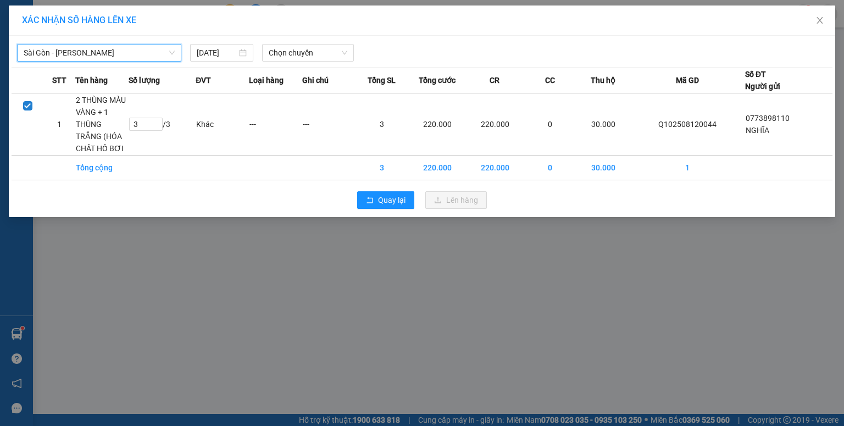
drag, startPoint x: 276, startPoint y: 58, endPoint x: 268, endPoint y: 63, distance: 9.1
click at [276, 58] on span "Chọn chuyến" at bounding box center [308, 52] width 79 height 16
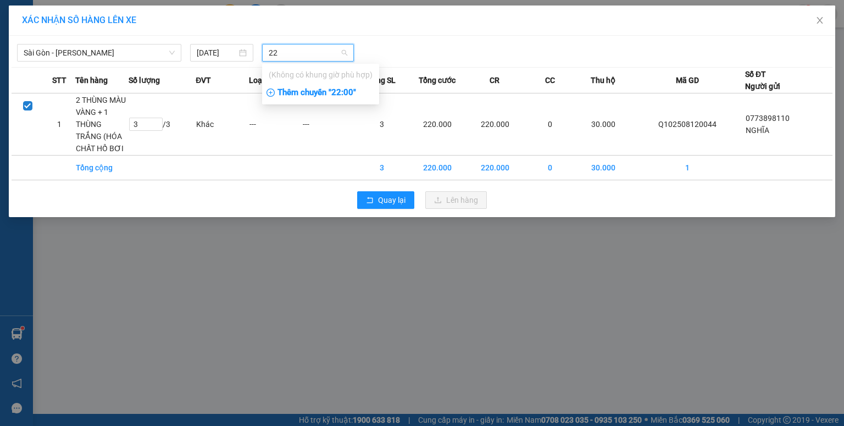
type input "2"
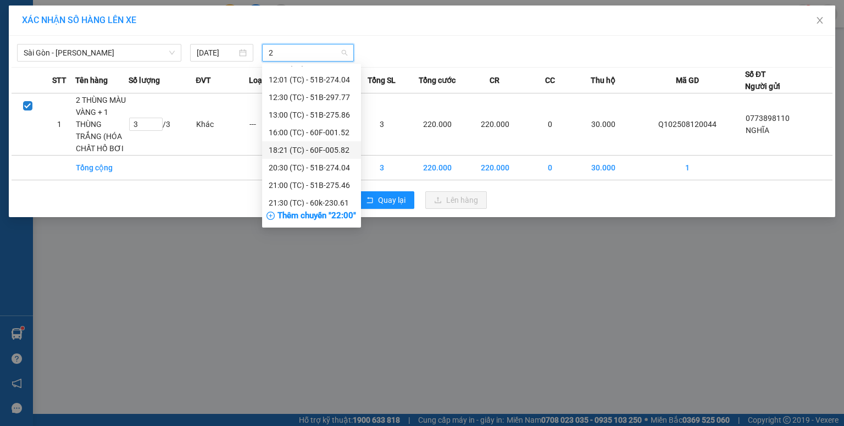
scroll to position [105, 0]
click at [307, 196] on div "21:30 (TC) - 60k-230.61" at bounding box center [312, 198] width 86 height 12
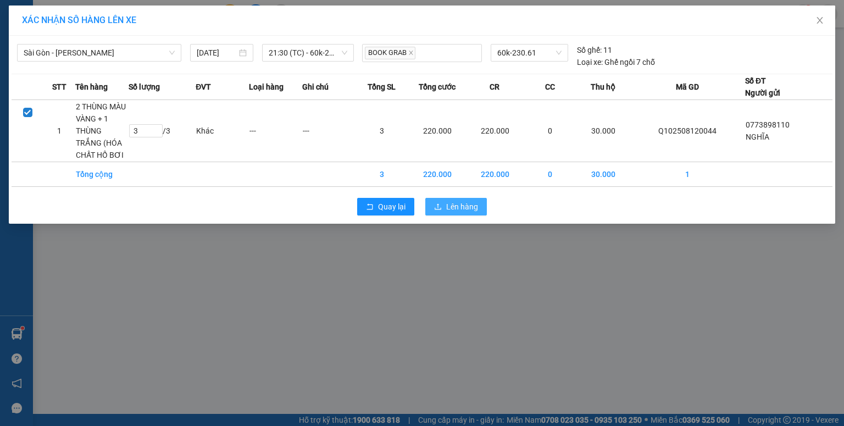
drag, startPoint x: 483, startPoint y: 212, endPoint x: 411, endPoint y: 138, distance: 102.2
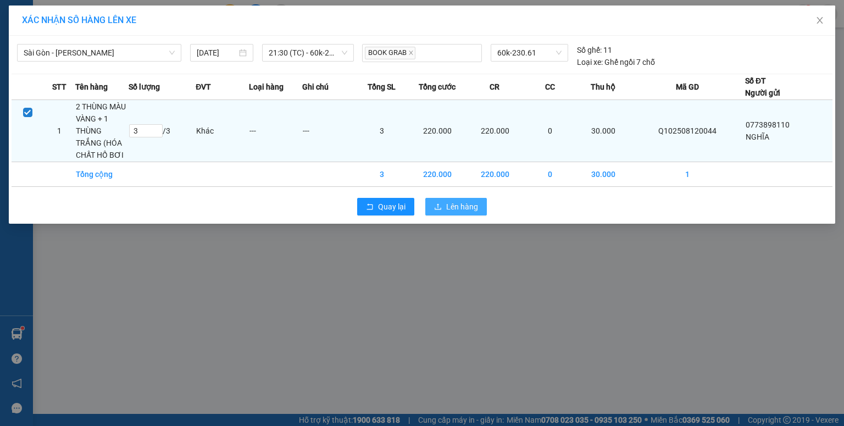
click at [482, 211] on button "Lên hàng" at bounding box center [456, 207] width 62 height 18
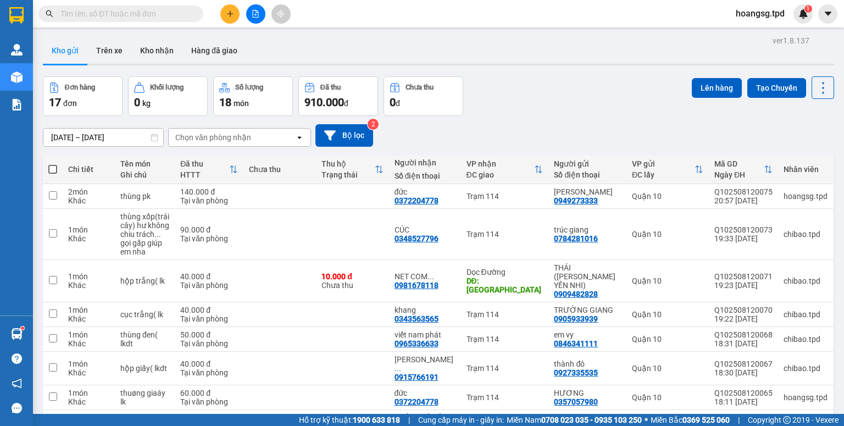
click at [255, 20] on button at bounding box center [255, 13] width 19 height 19
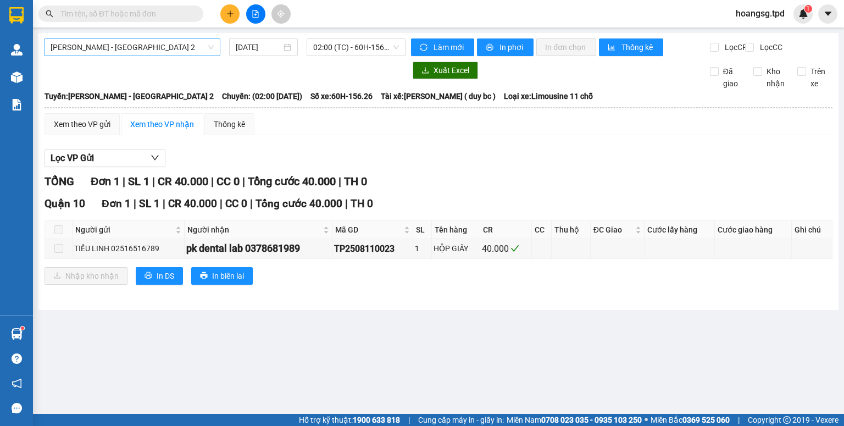
drag, startPoint x: 194, startPoint y: 43, endPoint x: 178, endPoint y: 55, distance: 20.0
click at [193, 45] on span "[PERSON_NAME] - [GEOGRAPHIC_DATA] 2" at bounding box center [132, 47] width 163 height 16
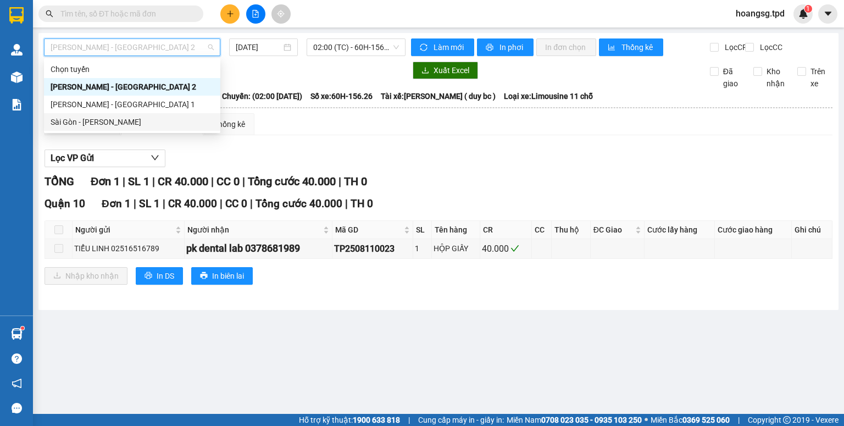
drag, startPoint x: 154, startPoint y: 120, endPoint x: 295, endPoint y: 53, distance: 156.3
click at [155, 120] on div "Sài Gòn - Phương Lâm" at bounding box center [132, 122] width 163 height 12
type input "[DATE]"
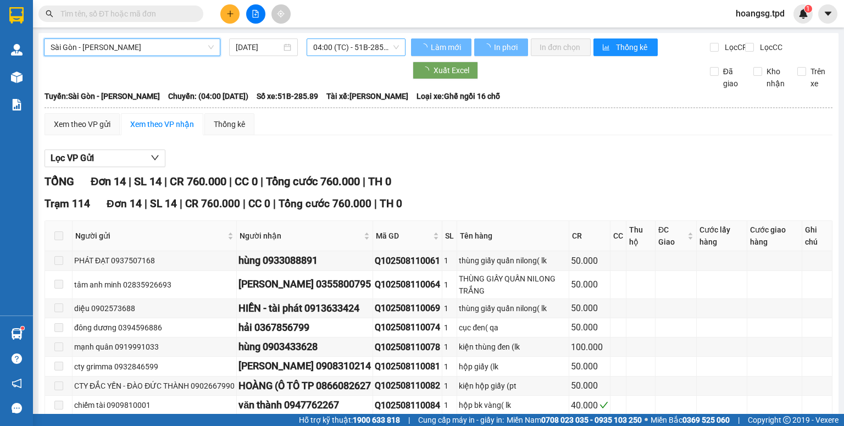
click at [331, 48] on span "04:00 (TC) - 51B-285.89" at bounding box center [356, 47] width 86 height 16
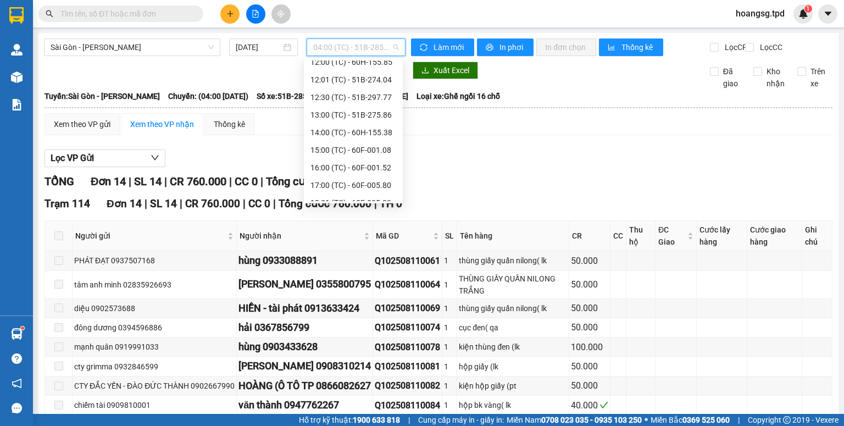
scroll to position [229, 0]
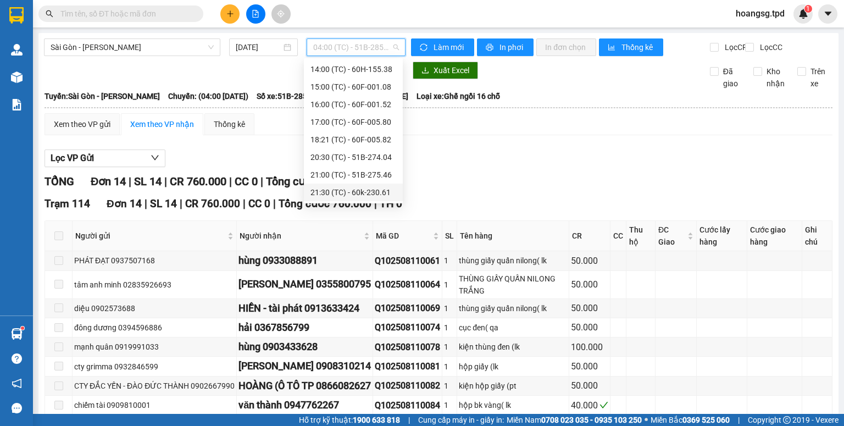
click at [357, 188] on div "21:30 (TC) - 60k-230.61" at bounding box center [353, 192] width 86 height 12
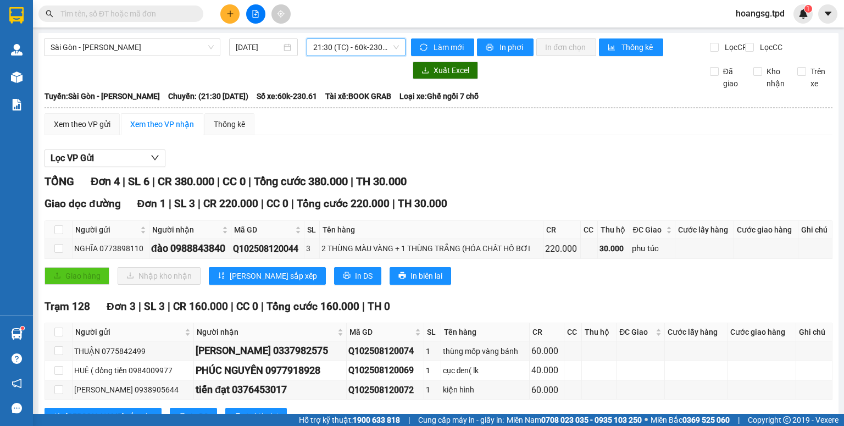
click at [340, 51] on span "21:30 (TC) - 60k-230.61" at bounding box center [356, 47] width 86 height 16
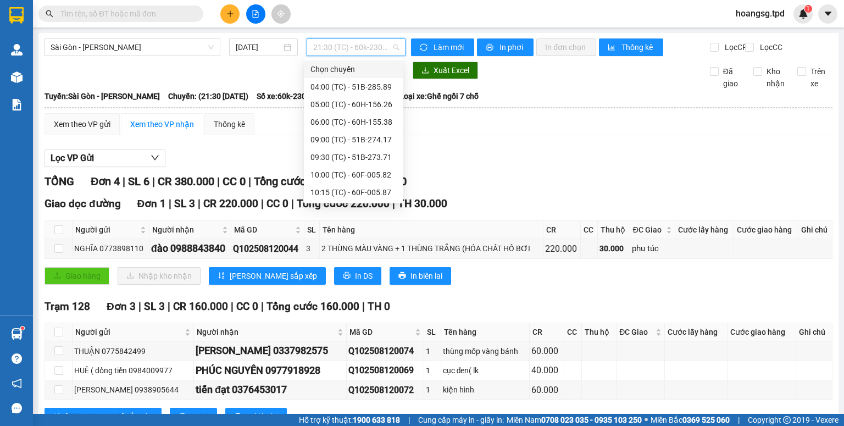
click at [351, 79] on div "04:00 (TC) - 51B-285.89" at bounding box center [353, 87] width 99 height 18
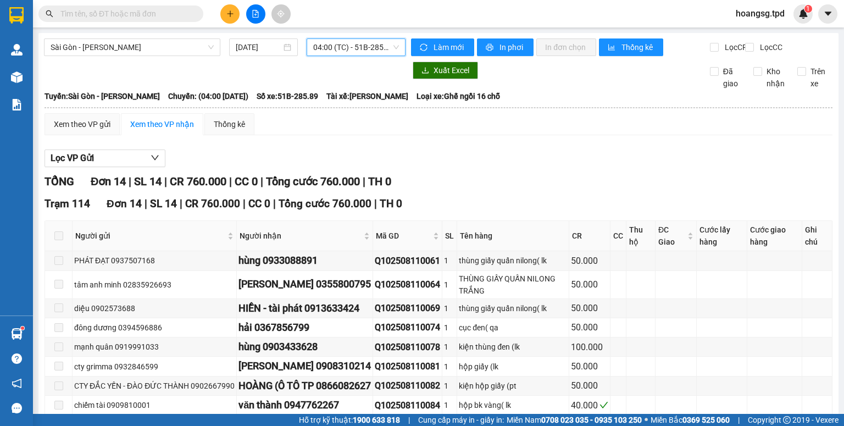
click at [366, 48] on span "04:00 (TC) - 51B-285.89" at bounding box center [356, 47] width 86 height 16
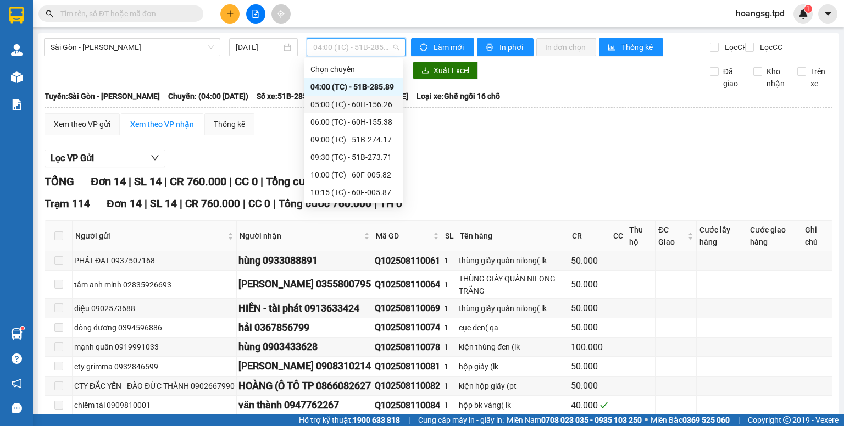
click at [349, 99] on div "05:00 (TC) - 60H-156.26" at bounding box center [353, 104] width 86 height 12
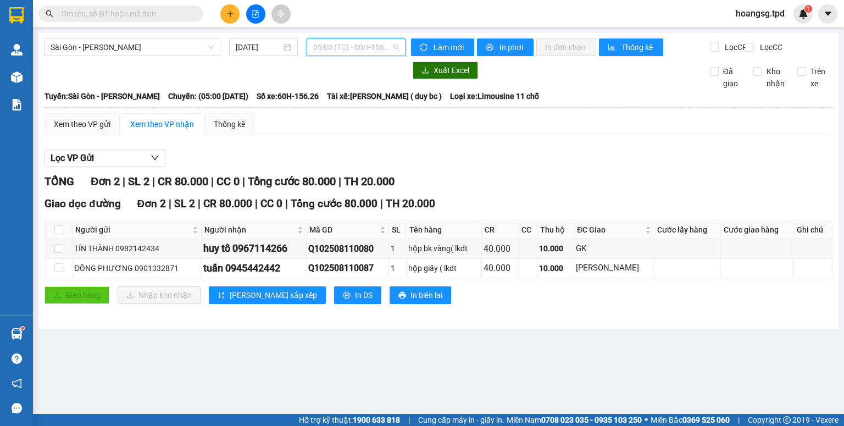
click at [344, 48] on span "05:00 (TC) - 60H-156.26" at bounding box center [356, 47] width 86 height 16
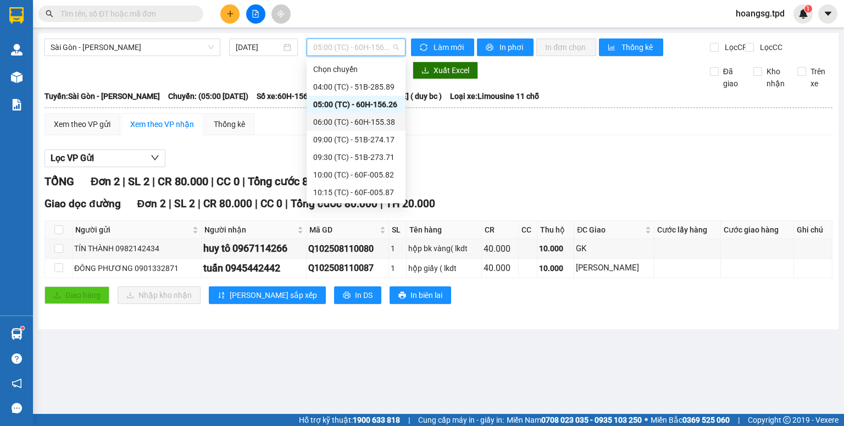
click at [343, 116] on div "06:00 (TC) - 60H-155.38" at bounding box center [356, 122] width 86 height 12
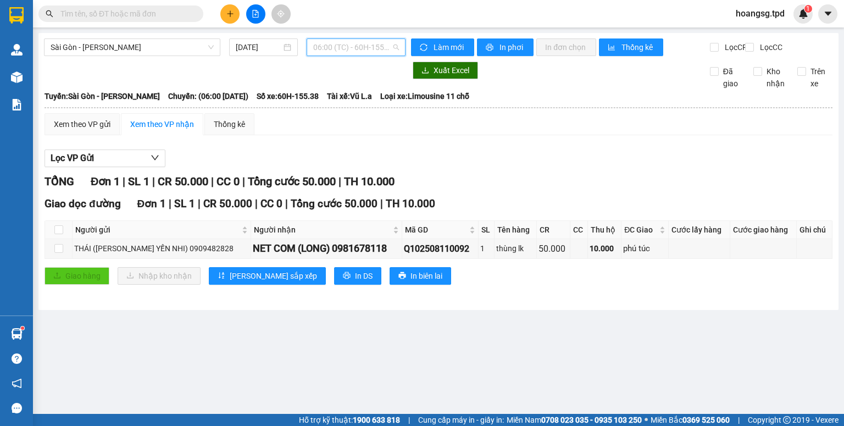
drag, startPoint x: 331, startPoint y: 45, endPoint x: 349, endPoint y: 79, distance: 37.8
click at [332, 49] on span "06:00 (TC) - 60H-155.38" at bounding box center [356, 47] width 86 height 16
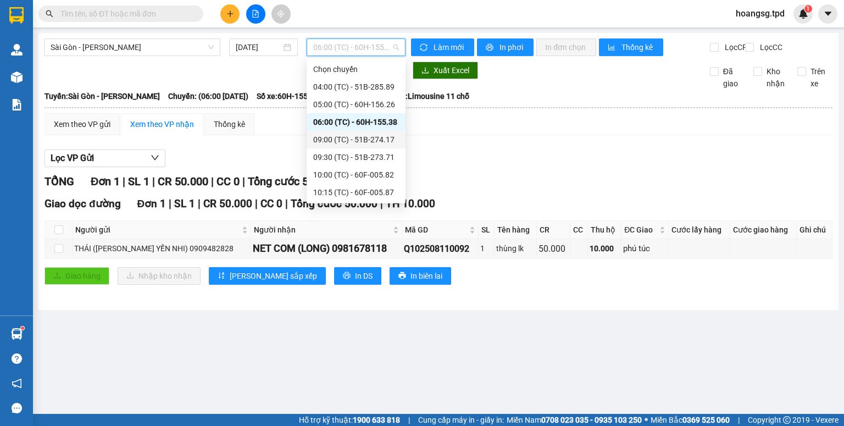
click at [357, 139] on div "09:00 (TC) - 51B-274.17" at bounding box center [356, 139] width 86 height 12
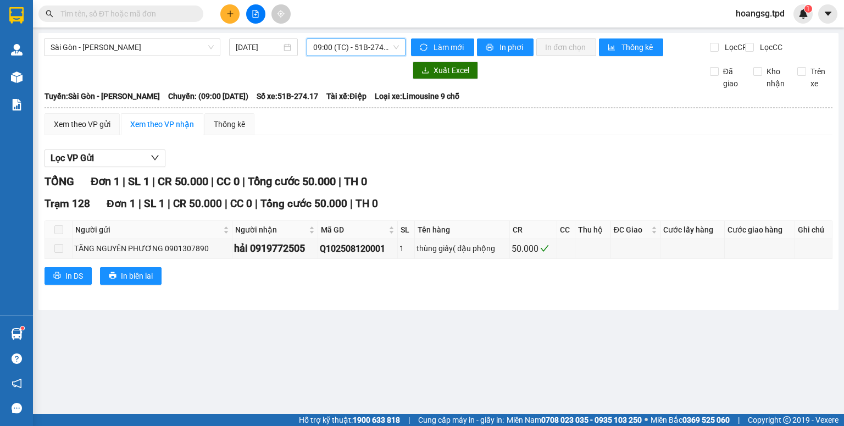
click at [386, 48] on span "09:00 (TC) - 51B-274.17" at bounding box center [356, 47] width 86 height 16
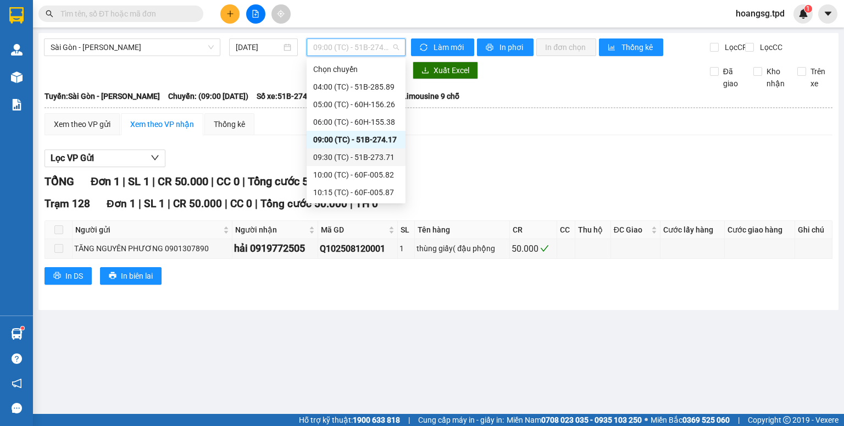
click at [374, 156] on div "09:30 (TC) - 51B-273.71" at bounding box center [356, 157] width 86 height 12
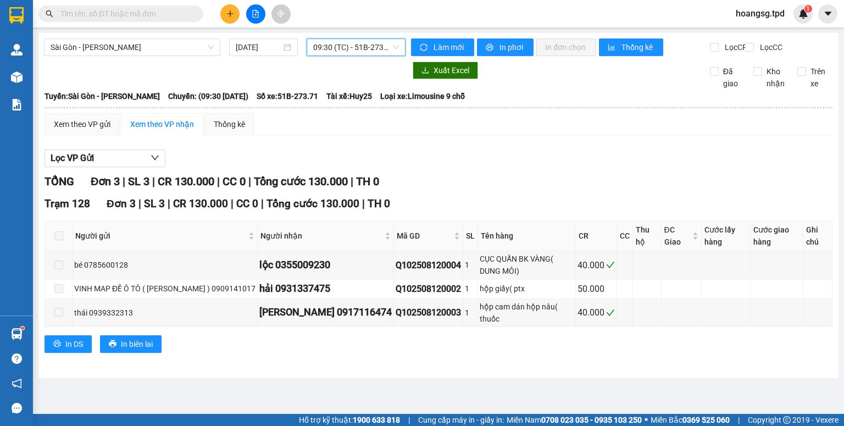
click at [347, 51] on span "09:30 (TC) - 51B-273.71" at bounding box center [356, 47] width 86 height 16
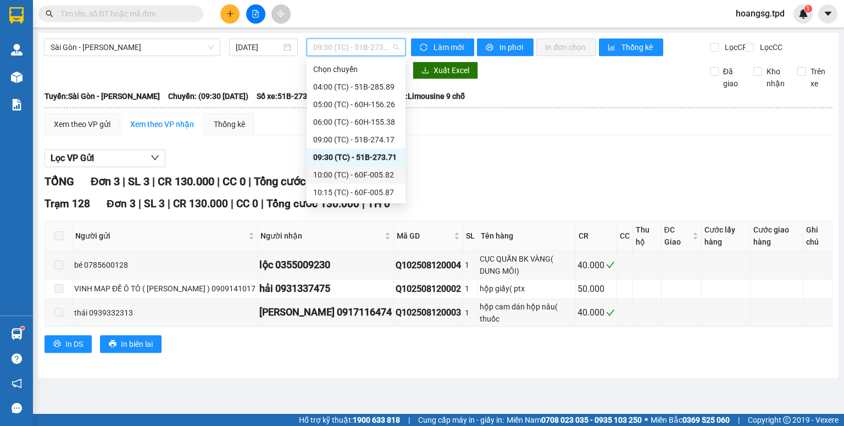
click at [346, 174] on div "10:00 (TC) - 60F-005.82" at bounding box center [356, 175] width 86 height 12
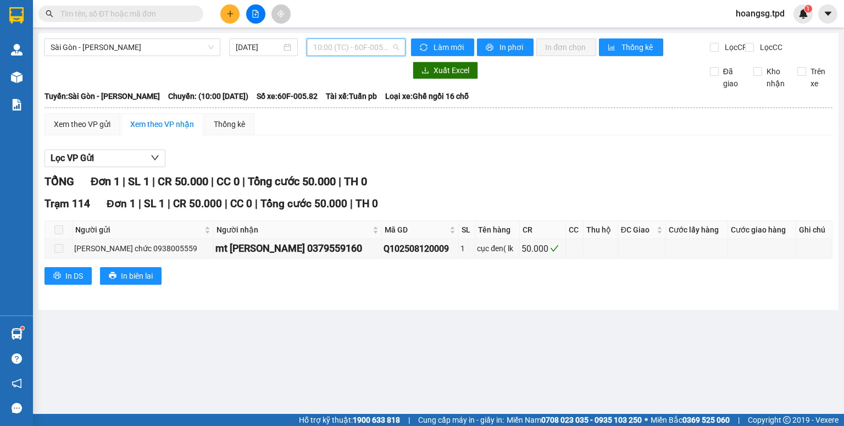
drag, startPoint x: 381, startPoint y: 48, endPoint x: 366, endPoint y: 88, distance: 42.6
click at [381, 49] on span "10:00 (TC) - 60F-005.82" at bounding box center [356, 47] width 86 height 16
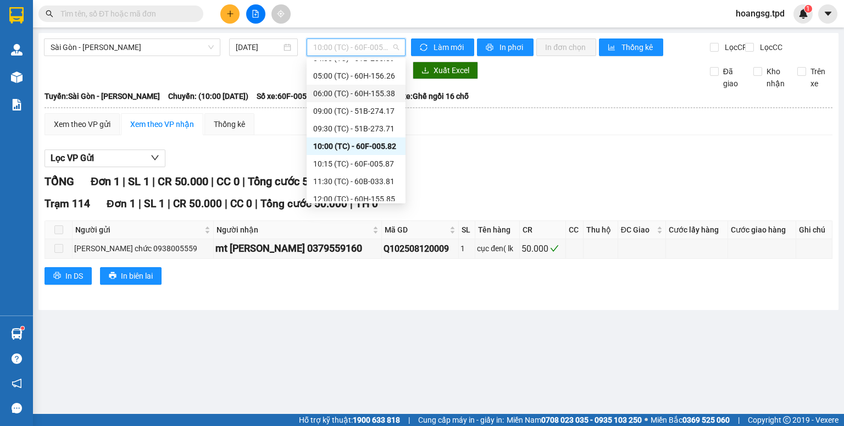
scroll to position [44, 0]
click at [365, 146] on div "10:15 (TC) - 60F-005.87" at bounding box center [356, 148] width 86 height 12
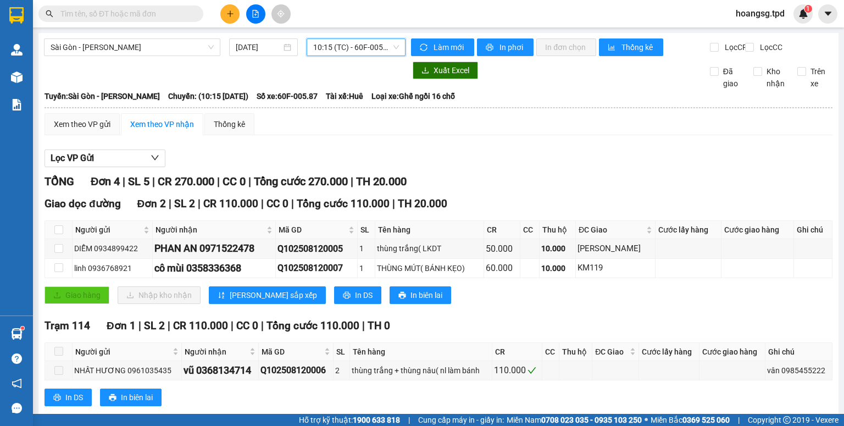
click at [371, 52] on span "10:15 (TC) - 60F-005.87" at bounding box center [356, 47] width 86 height 16
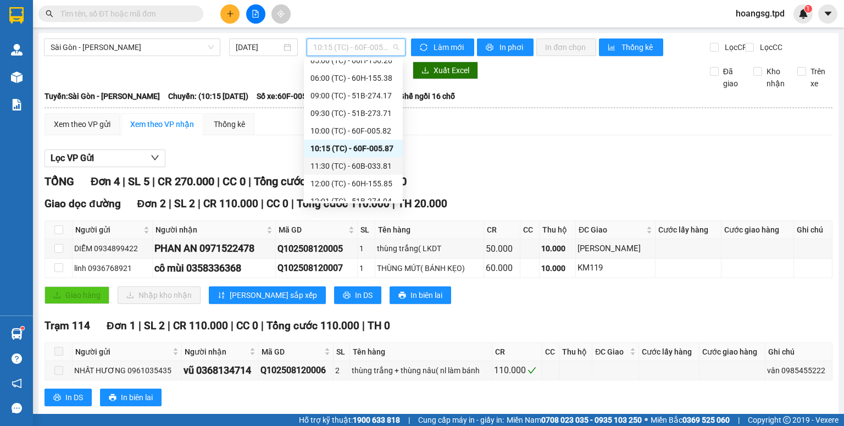
click at [377, 164] on div "11:30 (TC) - 60B-033.81" at bounding box center [353, 166] width 86 height 12
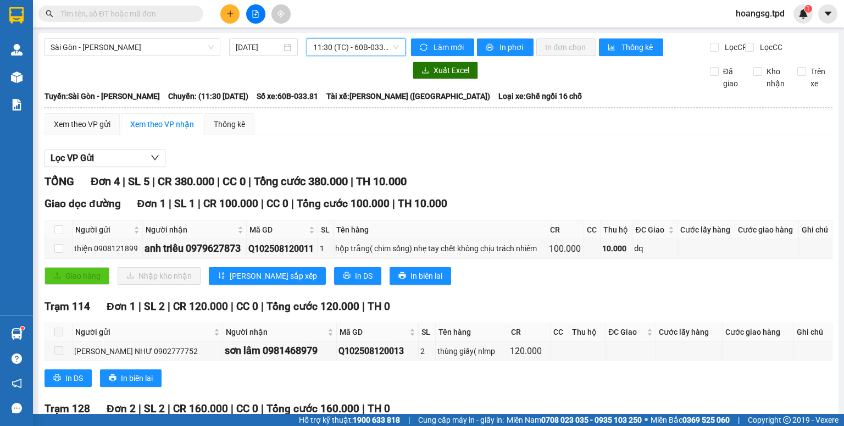
click at [386, 53] on span "11:30 (TC) - 60B-033.81" at bounding box center [356, 47] width 86 height 16
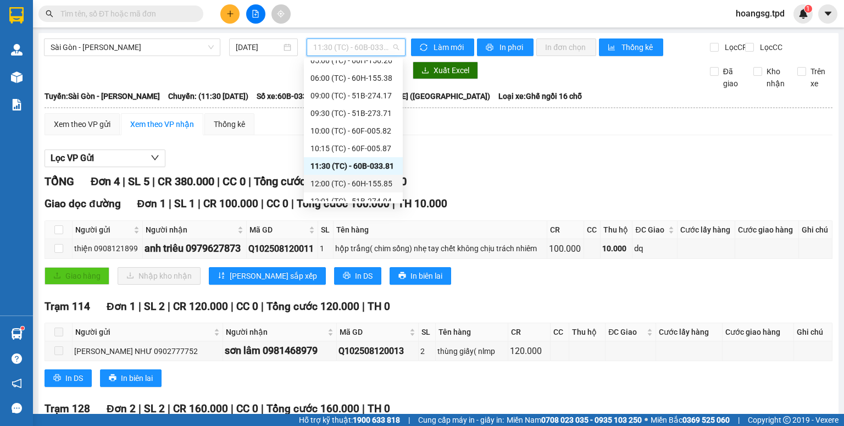
click at [364, 187] on div "12:00 (TC) - 60H-155.85" at bounding box center [353, 183] width 86 height 12
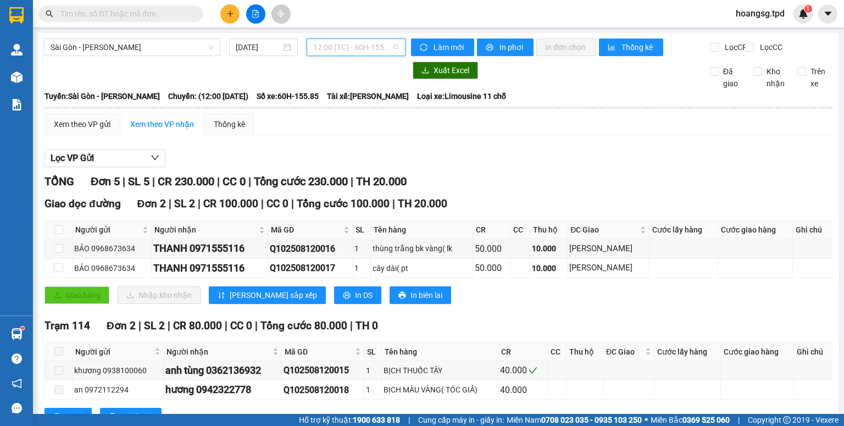
click at [379, 52] on span "12:00 (TC) - 60H-155.85" at bounding box center [356, 47] width 86 height 16
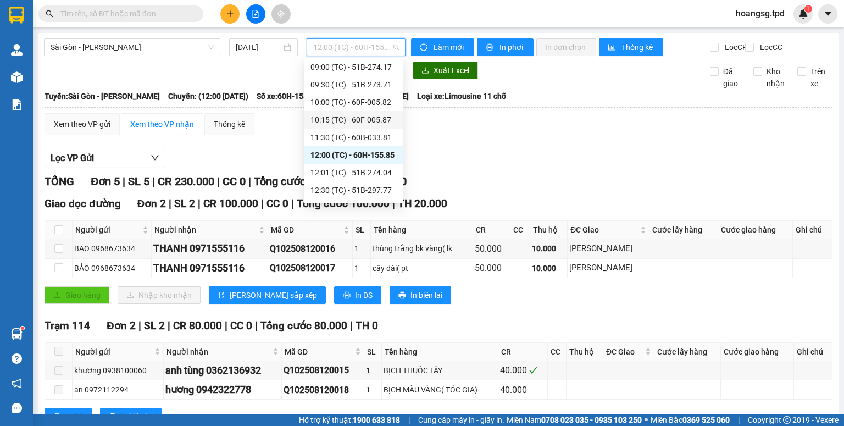
scroll to position [88, 0]
click at [367, 153] on div "12:01 (TC) - 51B-274.04" at bounding box center [353, 157] width 86 height 12
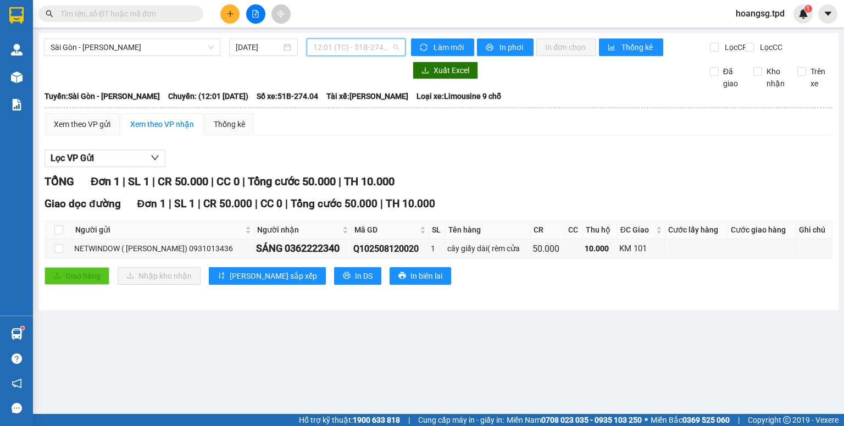
click at [382, 51] on span "12:01 (TC) - 51B-274.04" at bounding box center [356, 47] width 86 height 16
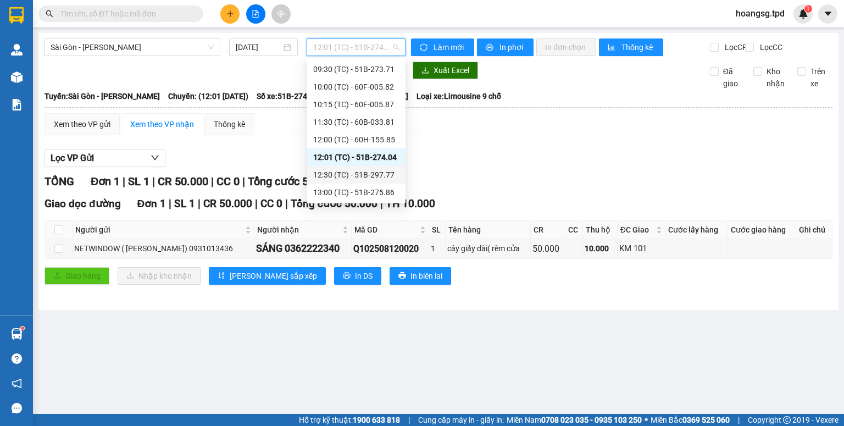
click at [361, 169] on div "12:30 (TC) - 51B-297.77" at bounding box center [356, 175] width 86 height 12
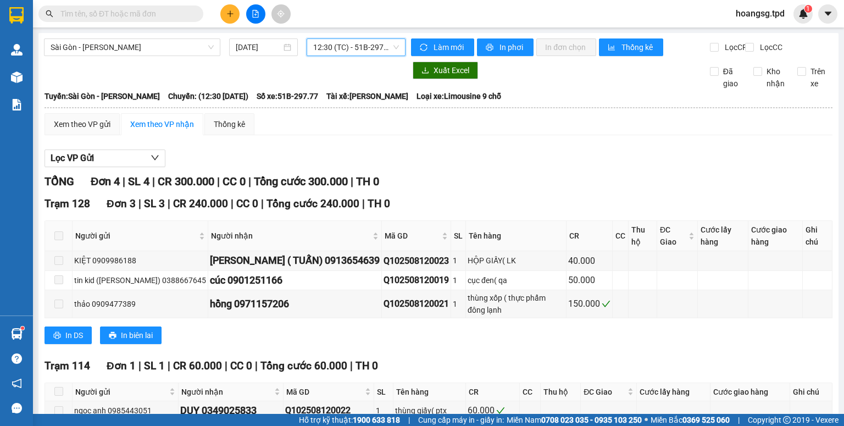
drag, startPoint x: 385, startPoint y: 51, endPoint x: 352, endPoint y: 81, distance: 45.1
click at [381, 55] on span "12:30 (TC) - 51B-297.77" at bounding box center [356, 47] width 86 height 16
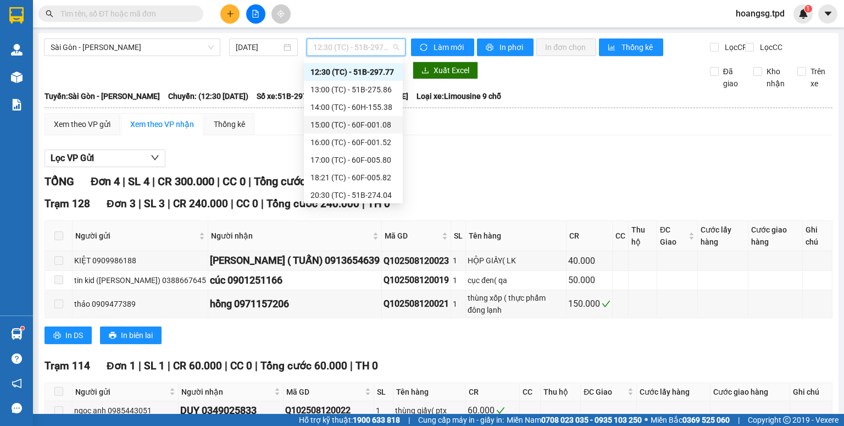
scroll to position [176, 0]
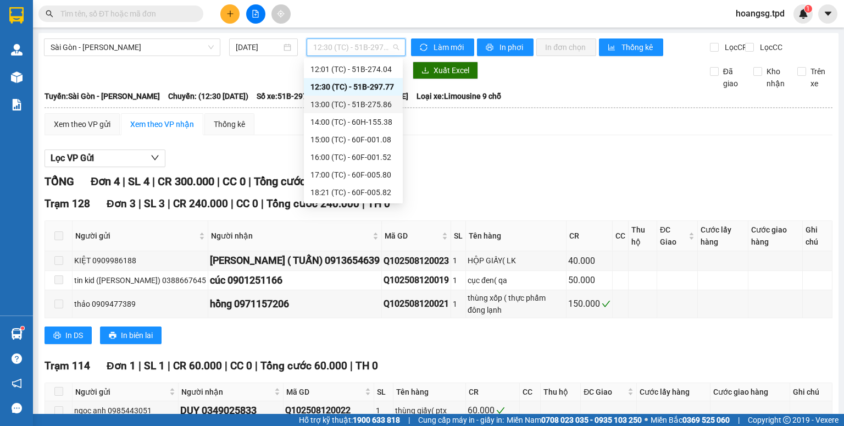
click at [370, 105] on div "13:00 (TC) - 51B-275.86" at bounding box center [353, 104] width 86 height 12
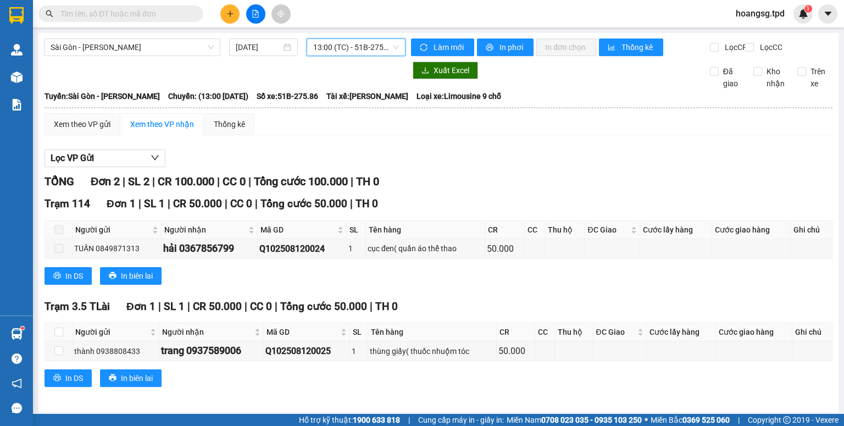
click at [390, 53] on span "13:00 (TC) - 51B-275.86" at bounding box center [356, 47] width 86 height 16
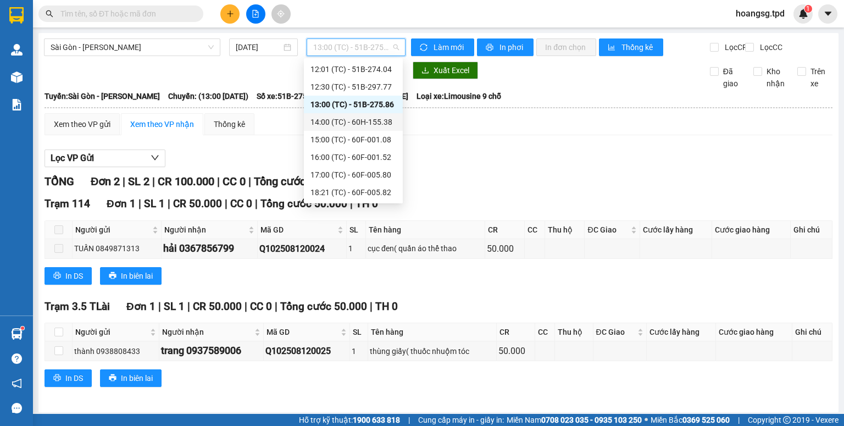
click at [373, 116] on div "14:00 (TC) - 60H-155.38" at bounding box center [353, 122] width 86 height 12
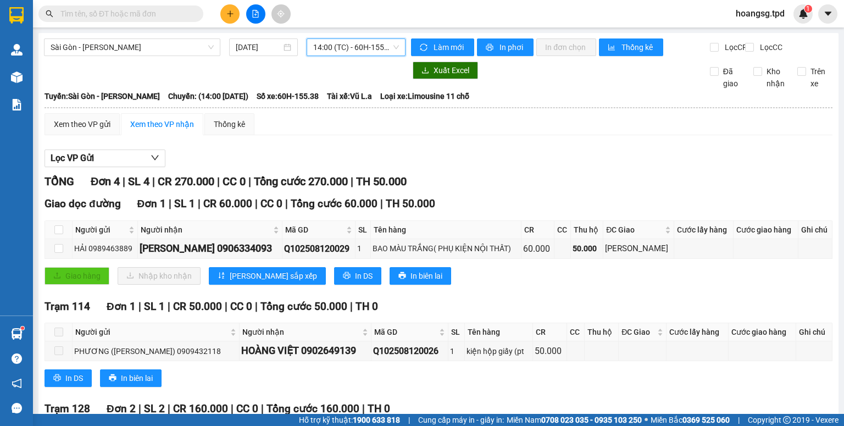
click at [372, 53] on span "14:00 (TC) - 60H-155.38" at bounding box center [356, 47] width 86 height 16
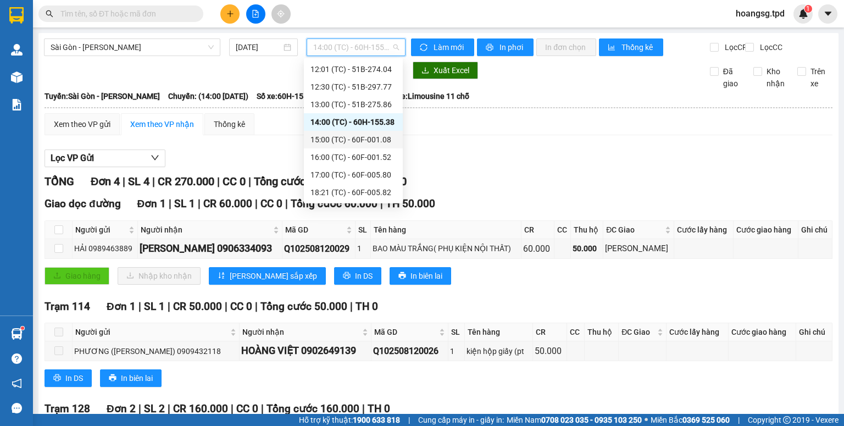
click at [375, 137] on div "15:00 (TC) - 60F-001.08" at bounding box center [353, 139] width 86 height 12
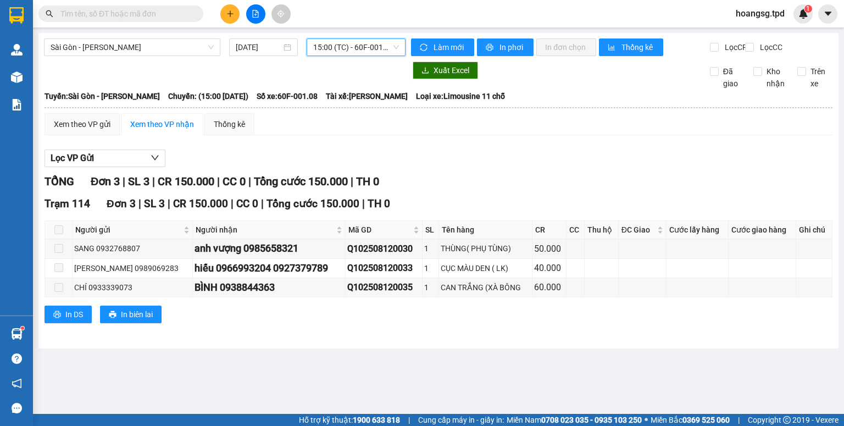
click at [385, 43] on span "15:00 (TC) - 60F-001.08" at bounding box center [356, 47] width 86 height 16
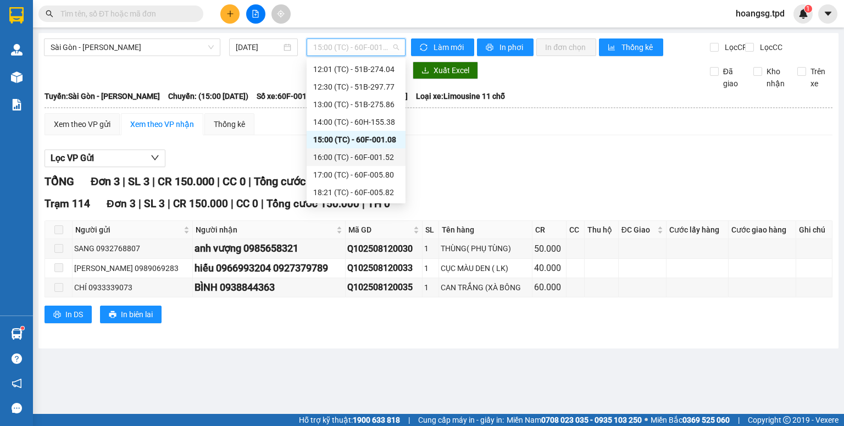
click at [382, 154] on div "16:00 (TC) - 60F-001.52" at bounding box center [356, 157] width 86 height 12
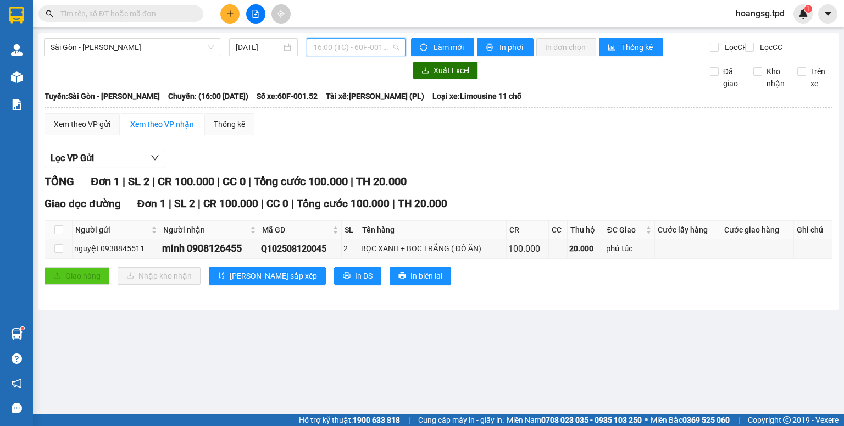
click at [376, 52] on span "16:00 (TC) - 60F-001.52" at bounding box center [356, 47] width 86 height 16
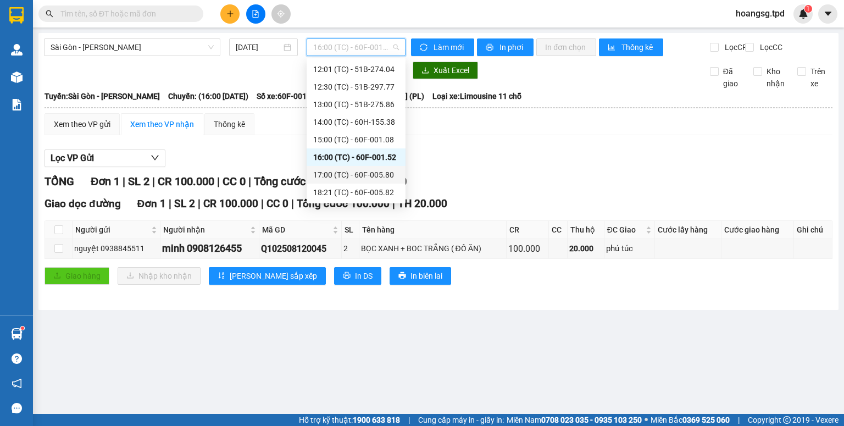
click at [368, 170] on div "17:00 (TC) - 60F-005.80" at bounding box center [356, 175] width 86 height 12
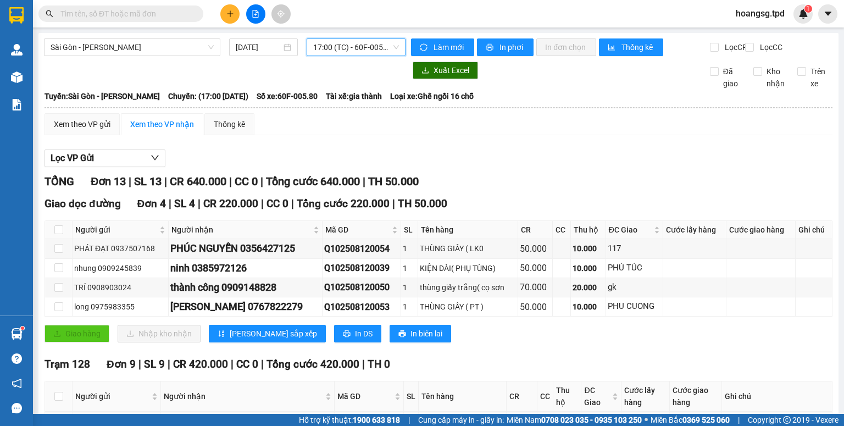
click at [377, 51] on span "17:00 (TC) - 60F-005.80" at bounding box center [356, 47] width 86 height 16
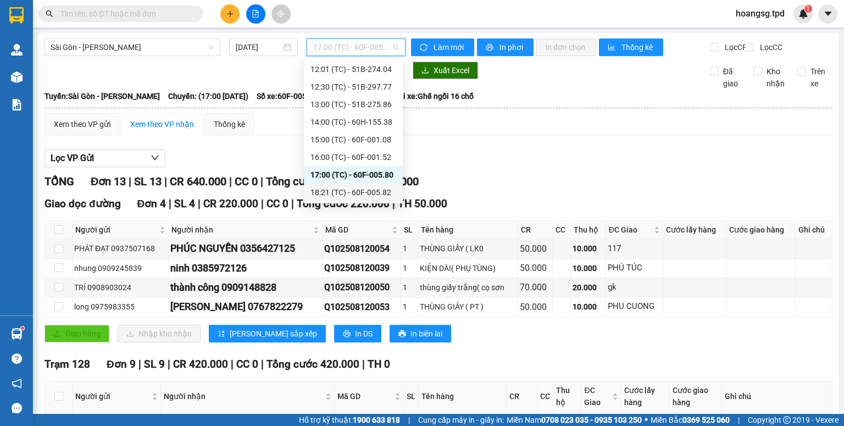
click at [373, 190] on div "18:21 (TC) - 60F-005.82" at bounding box center [353, 192] width 86 height 12
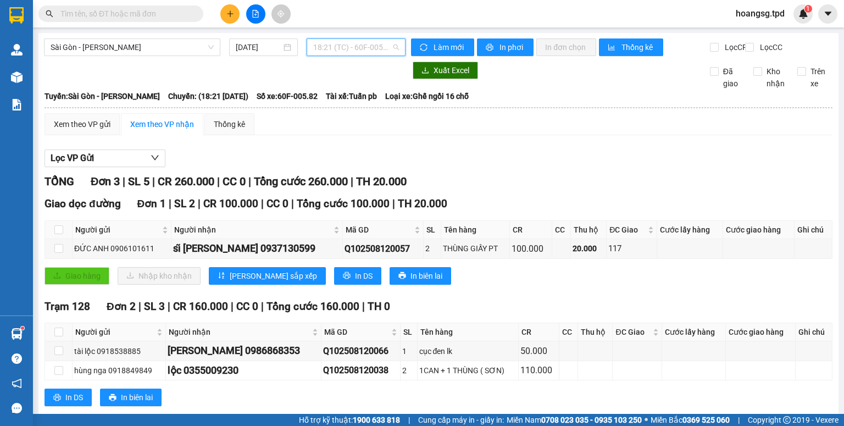
drag, startPoint x: 345, startPoint y: 48, endPoint x: 341, endPoint y: 90, distance: 41.4
click at [345, 49] on span "18:21 (TC) - 60F-005.82" at bounding box center [356, 47] width 86 height 16
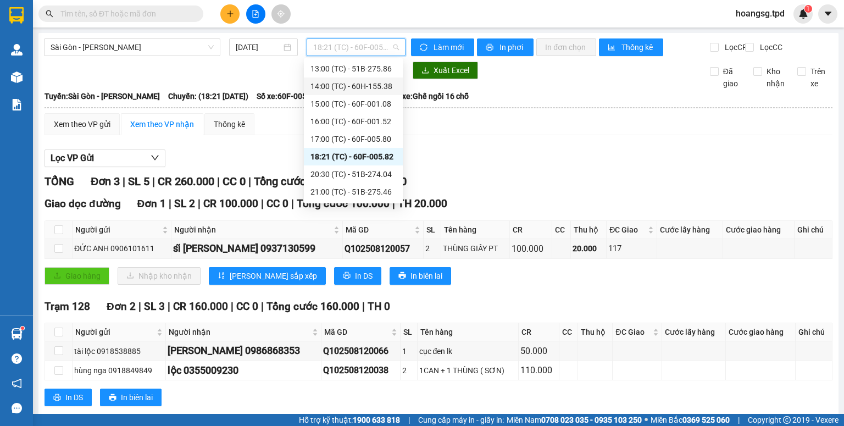
scroll to position [229, 0]
click at [340, 156] on div "20:30 (TC) - 51B-274.04" at bounding box center [353, 157] width 86 height 12
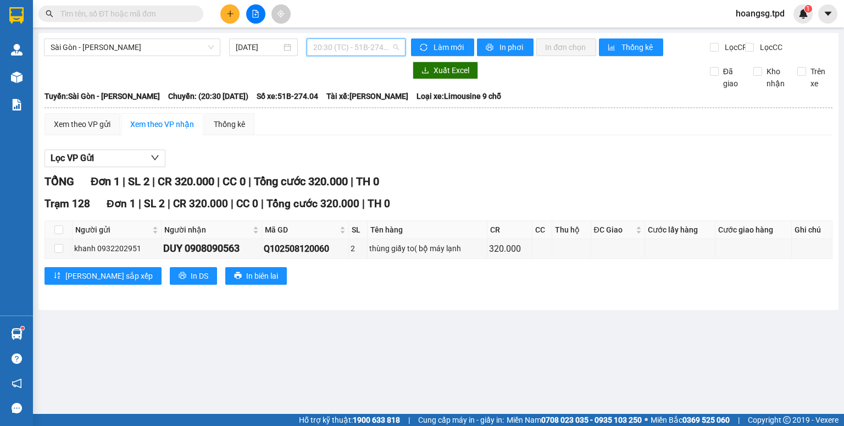
click at [396, 52] on span "20:30 (TC) - 51B-274.04" at bounding box center [356, 47] width 86 height 16
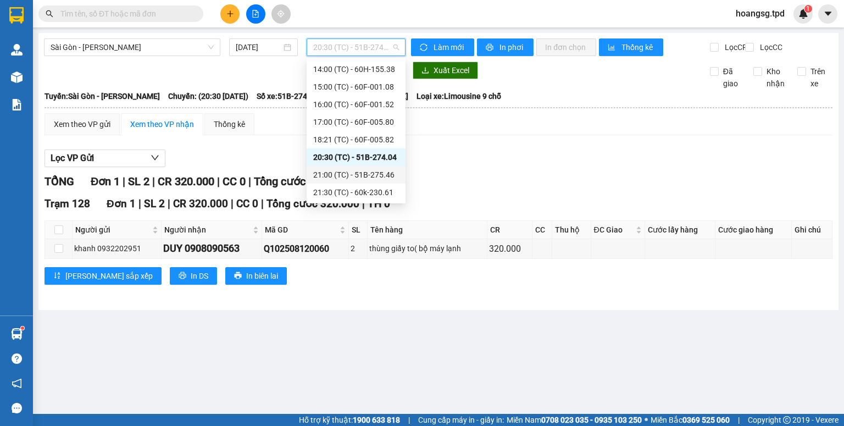
click at [382, 173] on div "21:00 (TC) - 51B-275.46" at bounding box center [356, 175] width 86 height 12
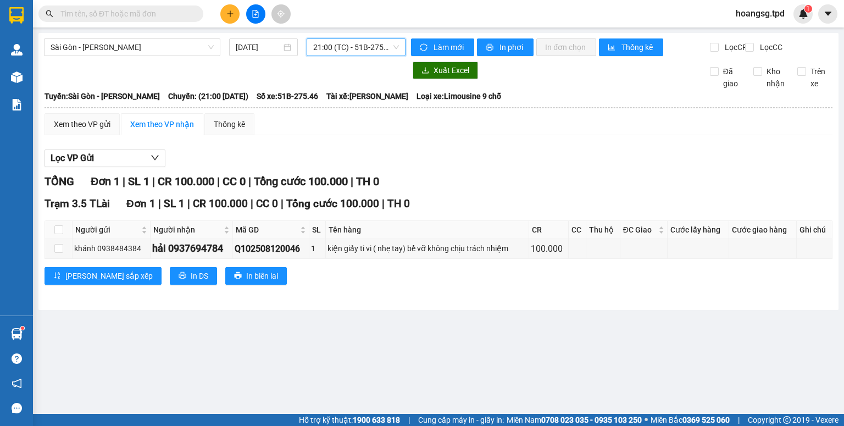
click at [363, 45] on span "21:00 (TC) - 51B-275.46" at bounding box center [356, 47] width 86 height 16
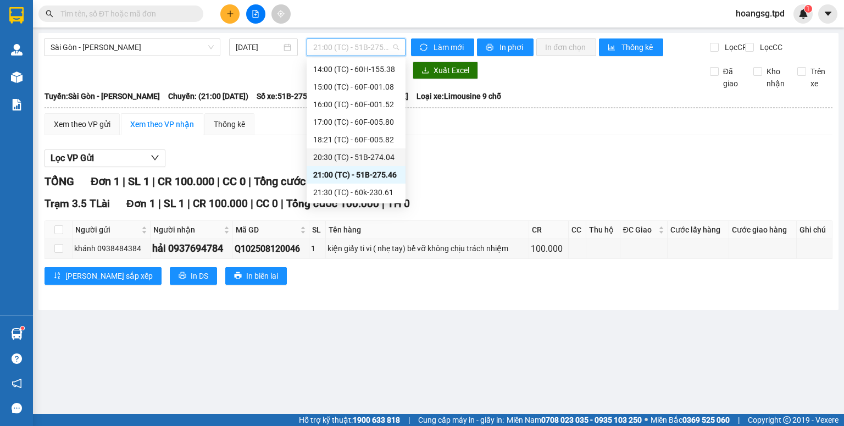
click at [373, 158] on div "20:30 (TC) - 51B-274.04" at bounding box center [356, 157] width 86 height 12
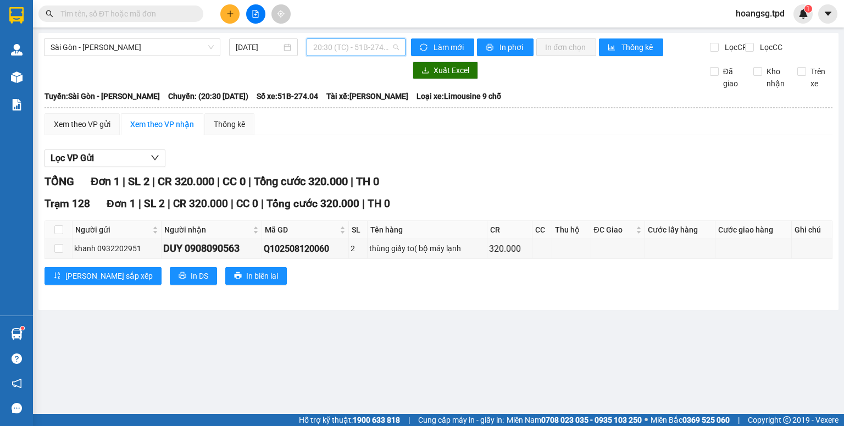
click at [359, 50] on span "20:30 (TC) - 51B-274.04" at bounding box center [356, 47] width 86 height 16
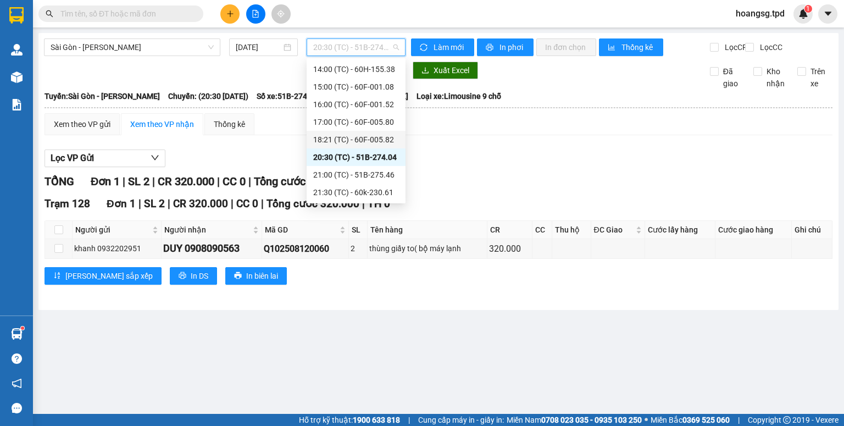
click at [365, 133] on div "18:21 (TC) - 60F-005.82" at bounding box center [356, 139] width 86 height 12
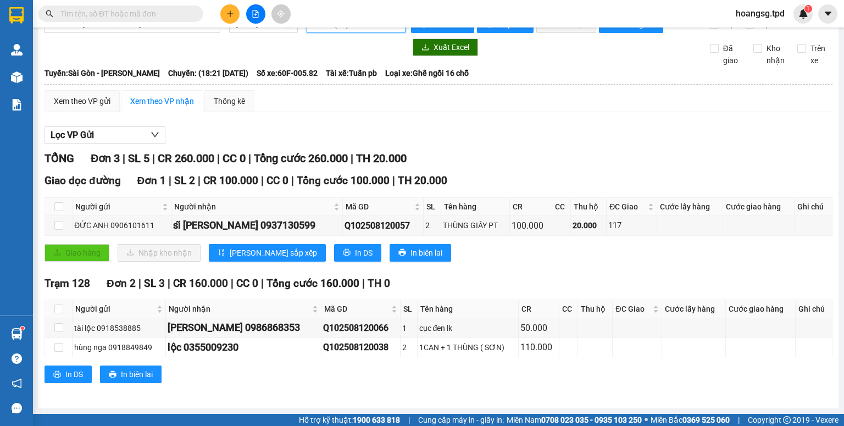
scroll to position [31, 0]
click at [181, 12] on input "text" at bounding box center [125, 14] width 130 height 12
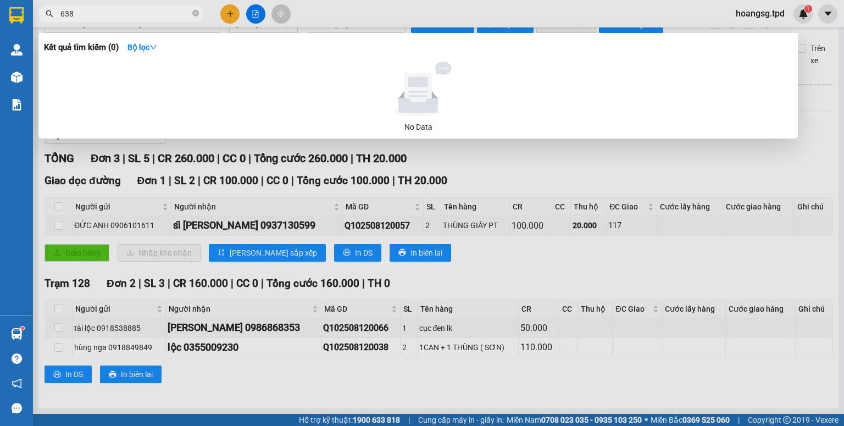
type input "638"
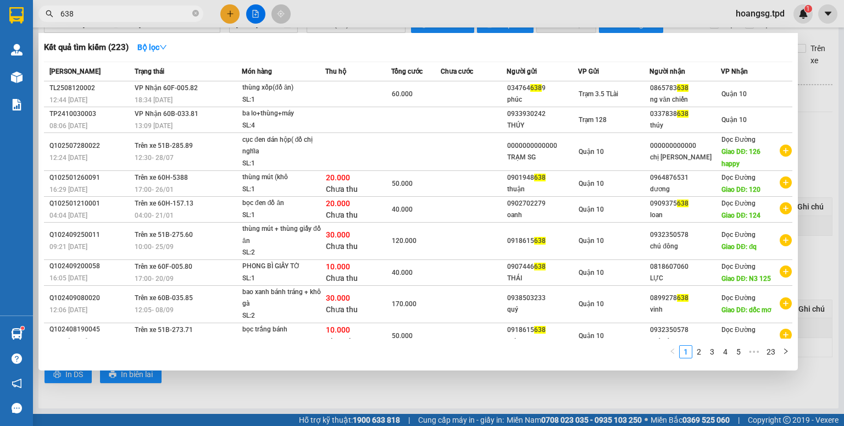
click at [255, 18] on div at bounding box center [422, 213] width 844 height 426
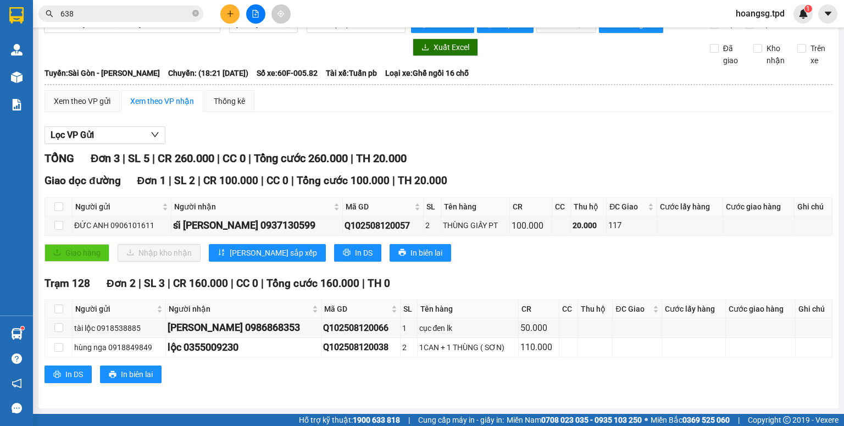
scroll to position [0, 0]
